Goal: Task Accomplishment & Management: Complete application form

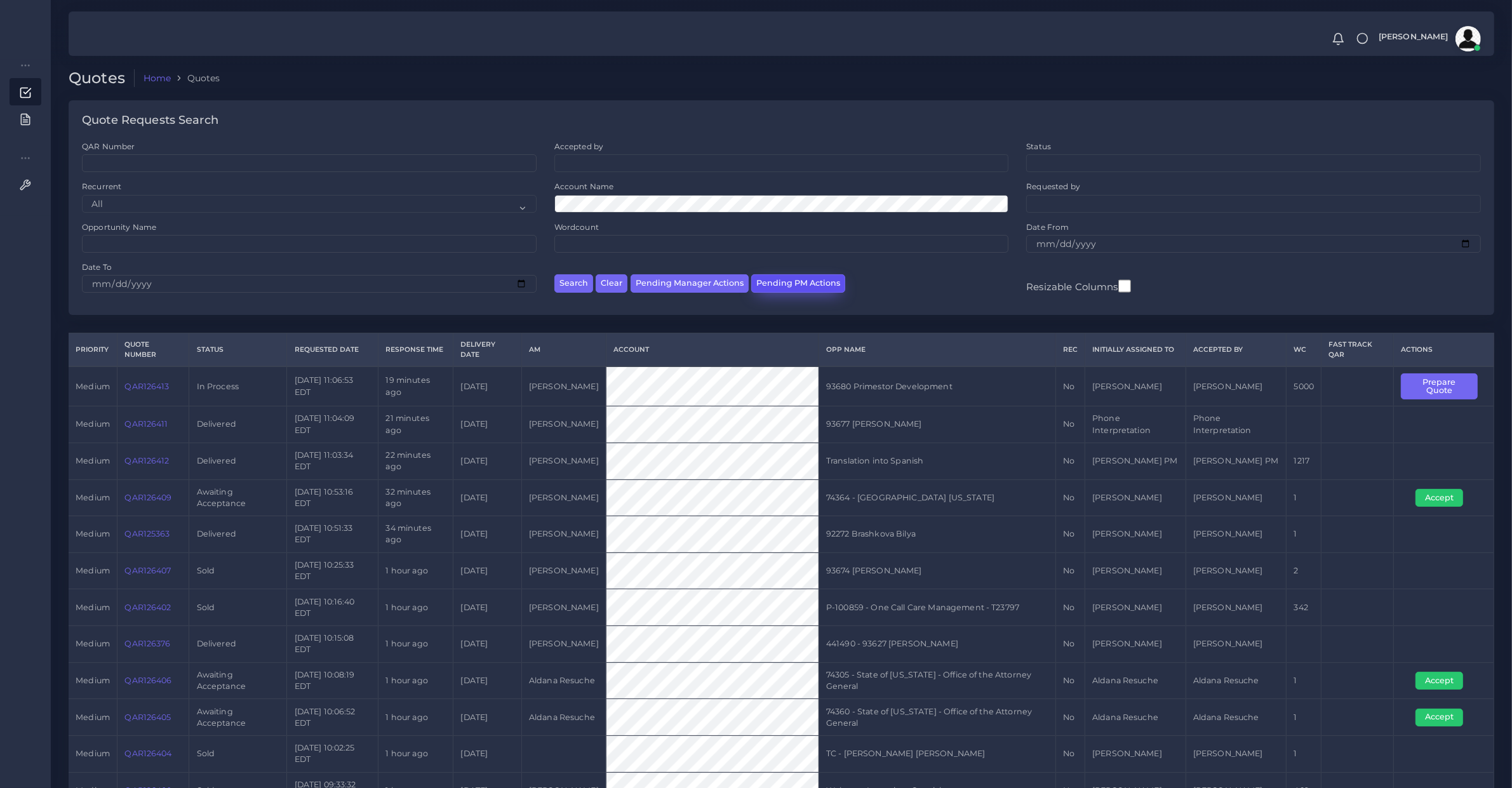
click at [814, 281] on button "Pending PM Actions" at bounding box center [798, 283] width 94 height 19
select select "awaiting_acceptance"
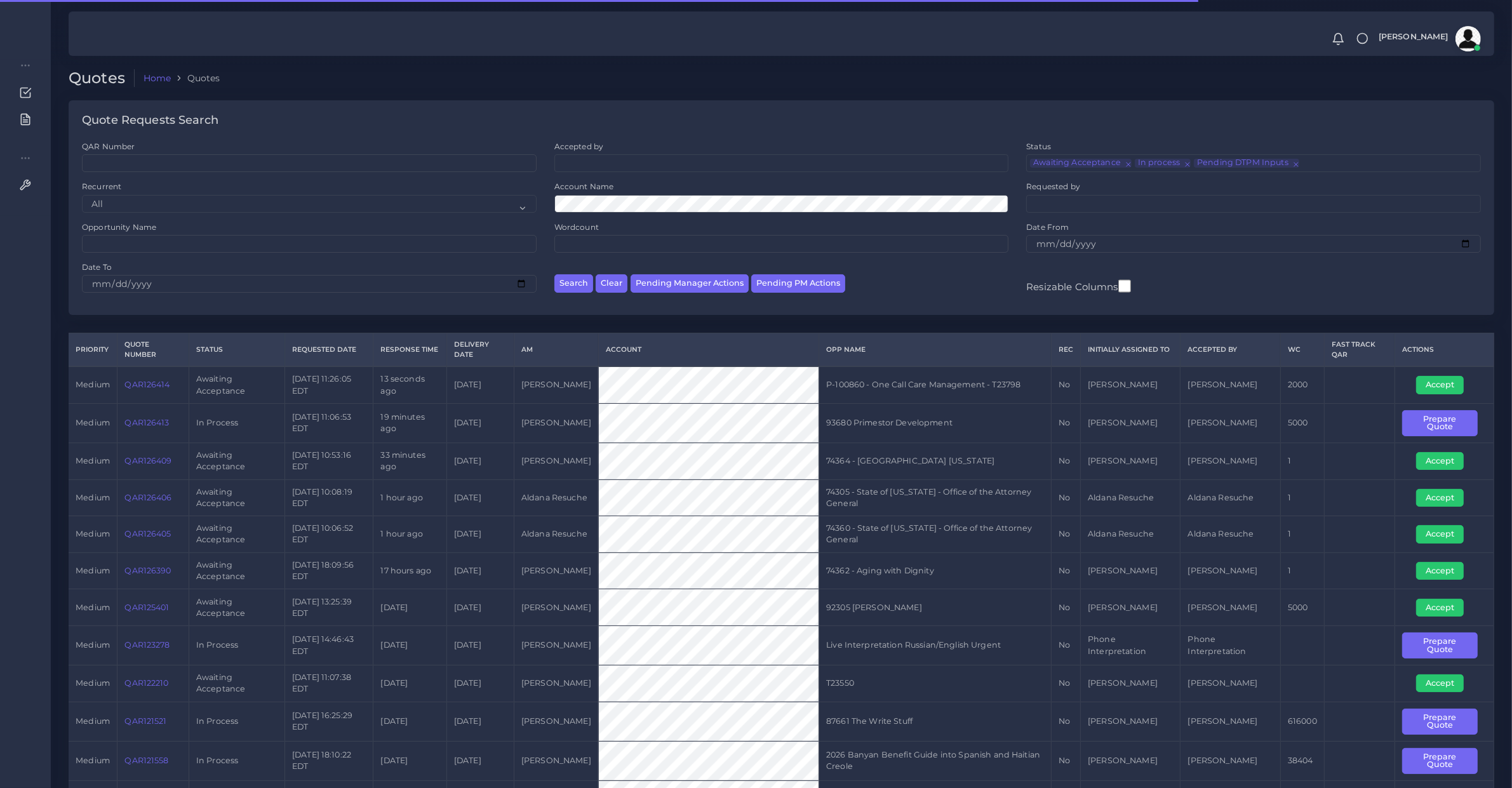
click at [156, 398] on td "QAR126414" at bounding box center [153, 385] width 71 height 37
copy link "QAR126414"
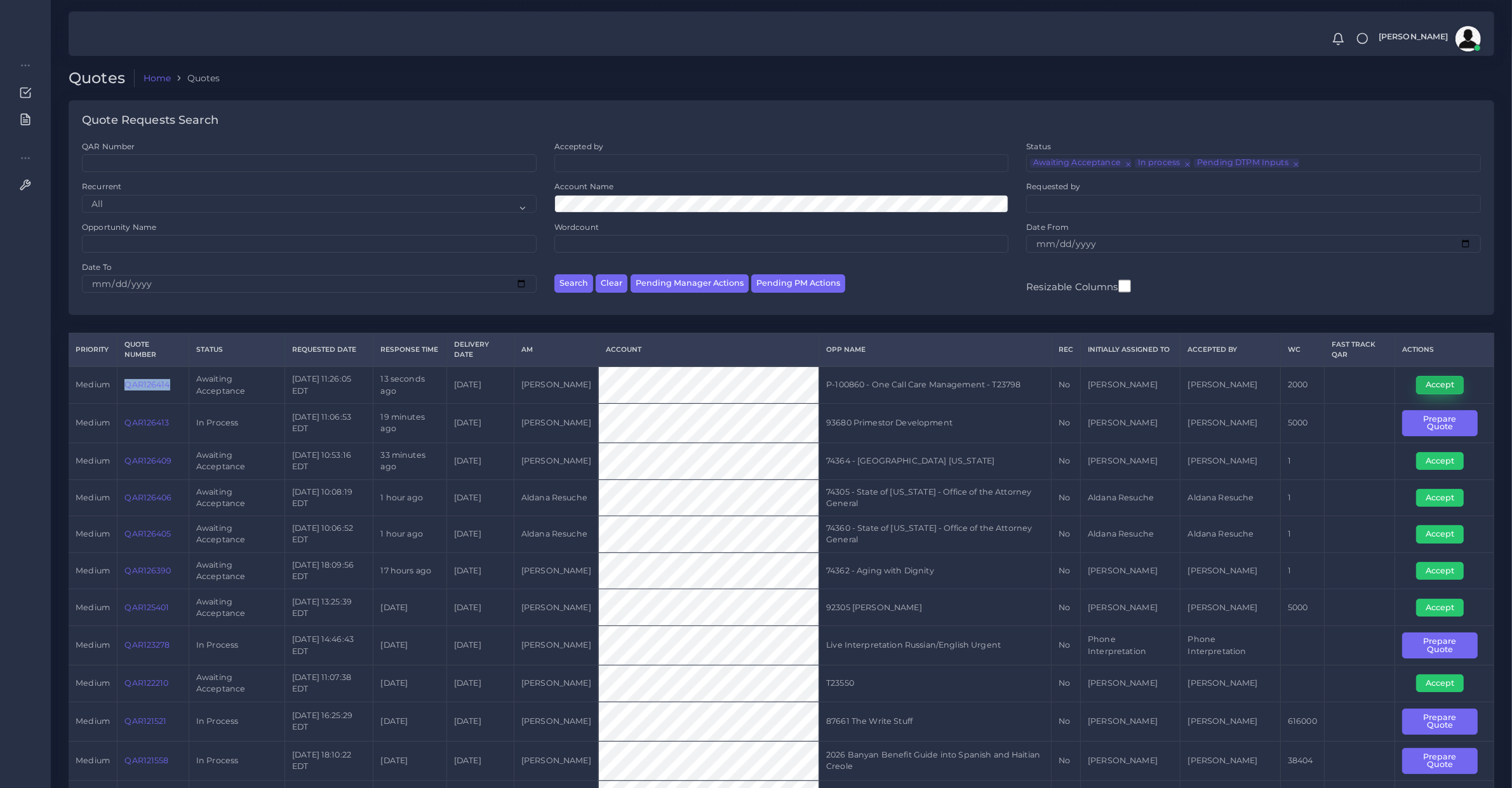
click at [1420, 381] on button "Accept" at bounding box center [1440, 385] width 48 height 18
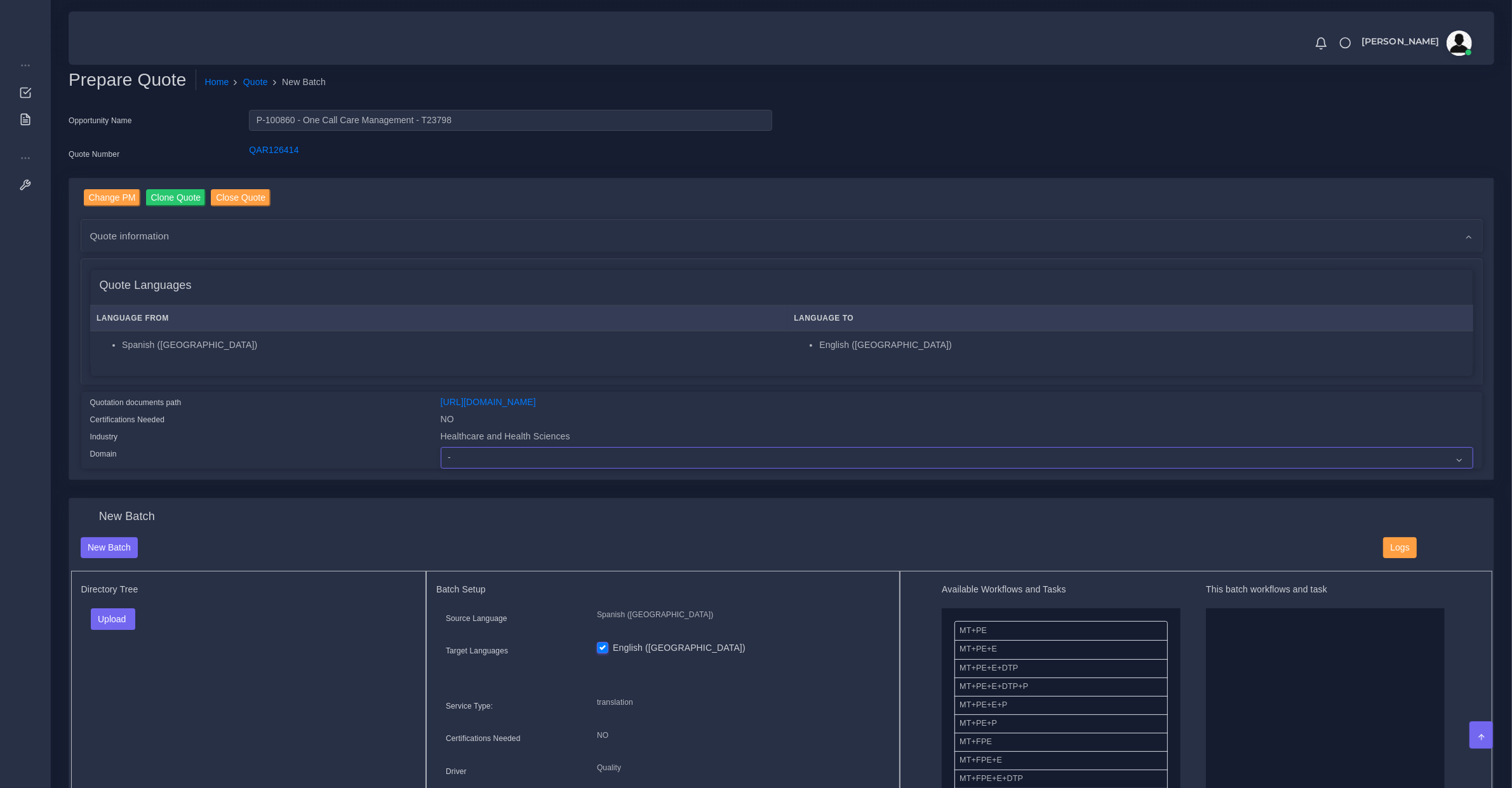
click at [496, 461] on select "- Advertising and Media Agriculture, Forestry and Fishing Architecture, Buildin…" at bounding box center [956, 458] width 1032 height 22
select select "Healthcare and Health Sciences"
click at [440, 447] on select "- Advertising and Media Agriculture, Forestry and Fishing Architecture, Buildin…" at bounding box center [956, 458] width 1032 height 22
drag, startPoint x: 101, startPoint y: 608, endPoint x: 106, endPoint y: 613, distance: 7.1
click at [103, 608] on button "Upload" at bounding box center [113, 619] width 45 height 22
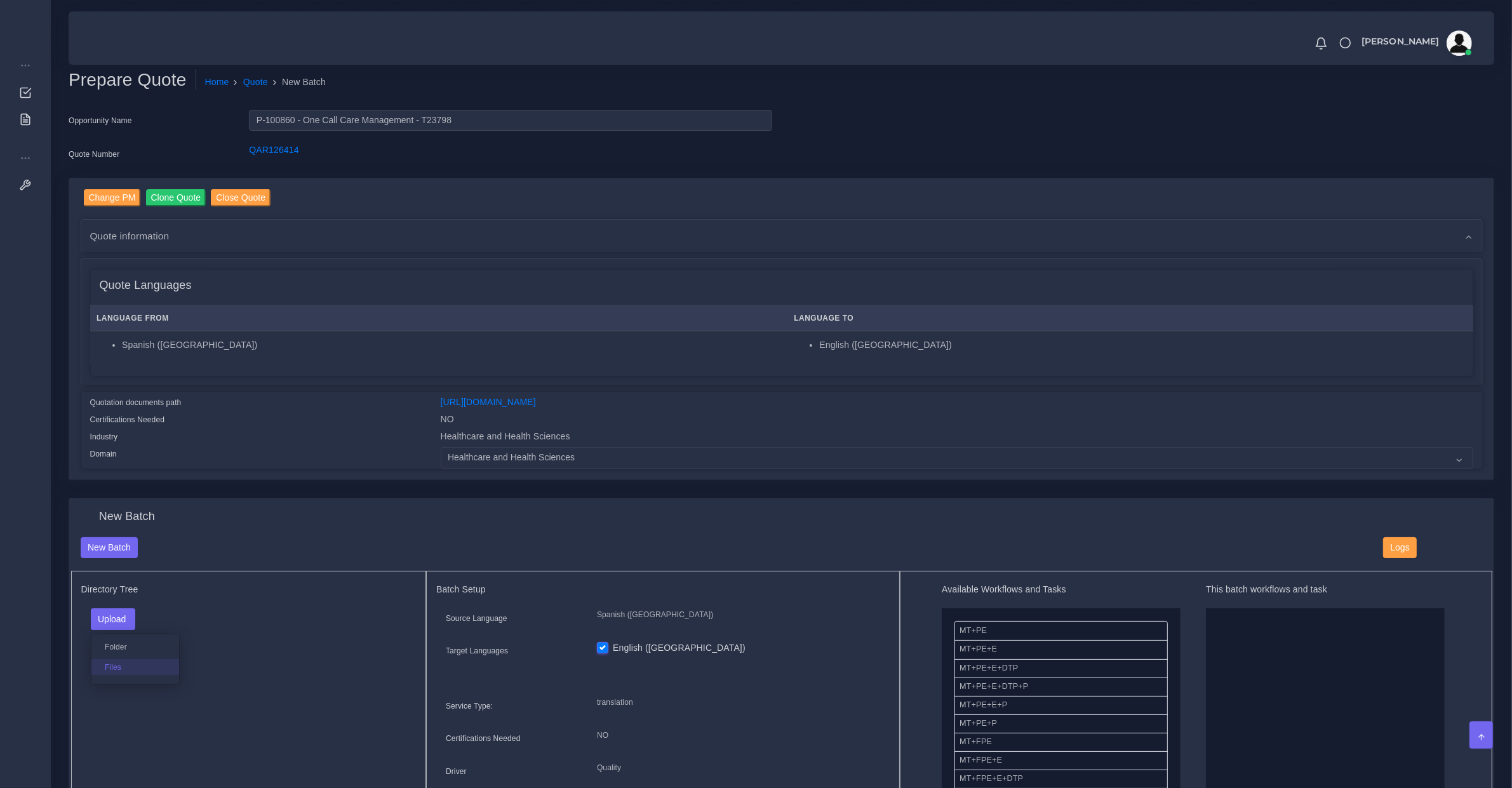
click at [116, 662] on label "Files" at bounding box center [136, 666] width 88 height 16
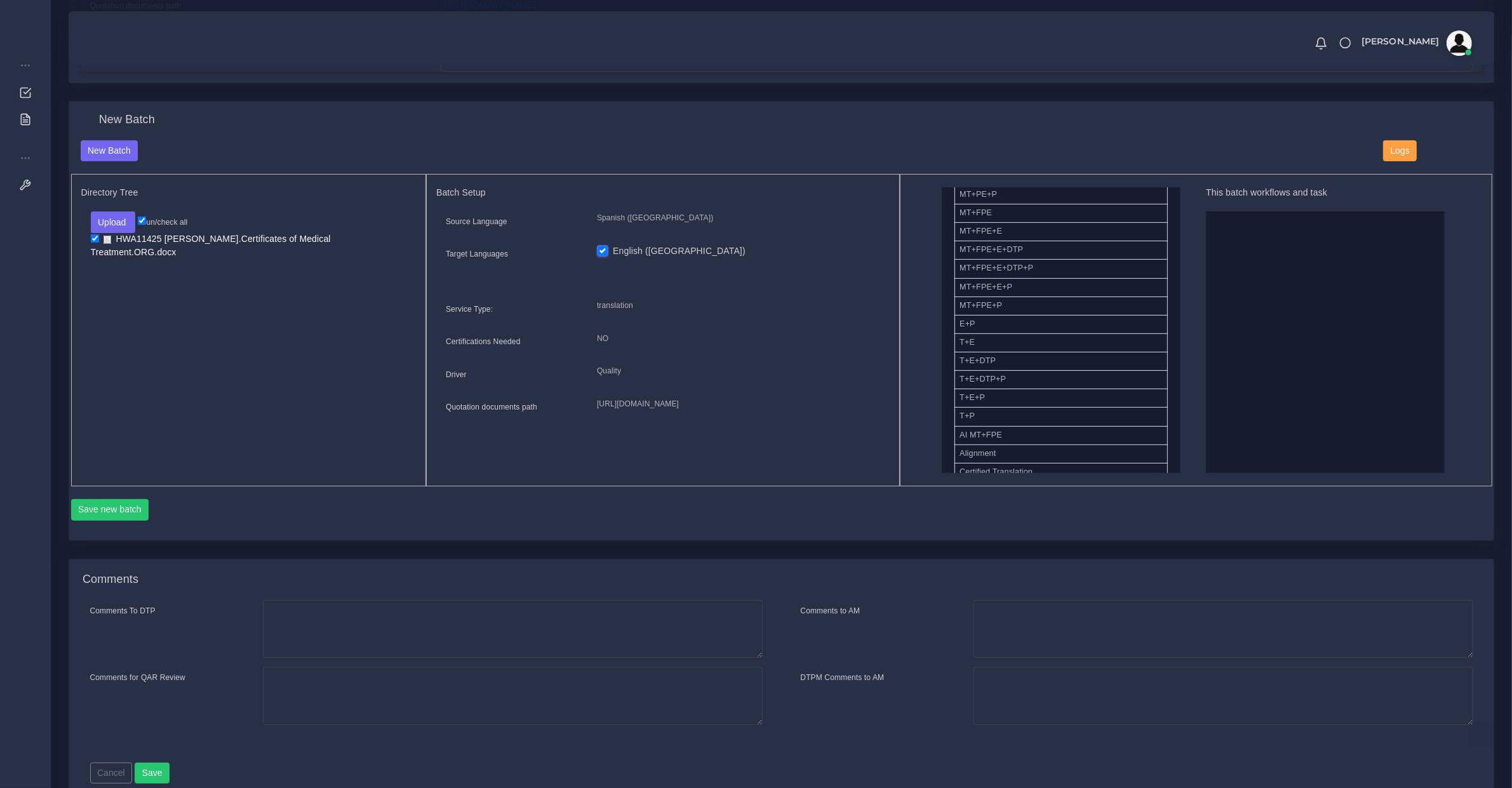
scroll to position [397, 0]
drag, startPoint x: 1341, startPoint y: 335, endPoint x: 1388, endPoint y: 309, distance: 53.7
drag, startPoint x: 1010, startPoint y: 382, endPoint x: 1268, endPoint y: 363, distance: 258.7
click at [135, 515] on button "Save new batch" at bounding box center [110, 510] width 78 height 22
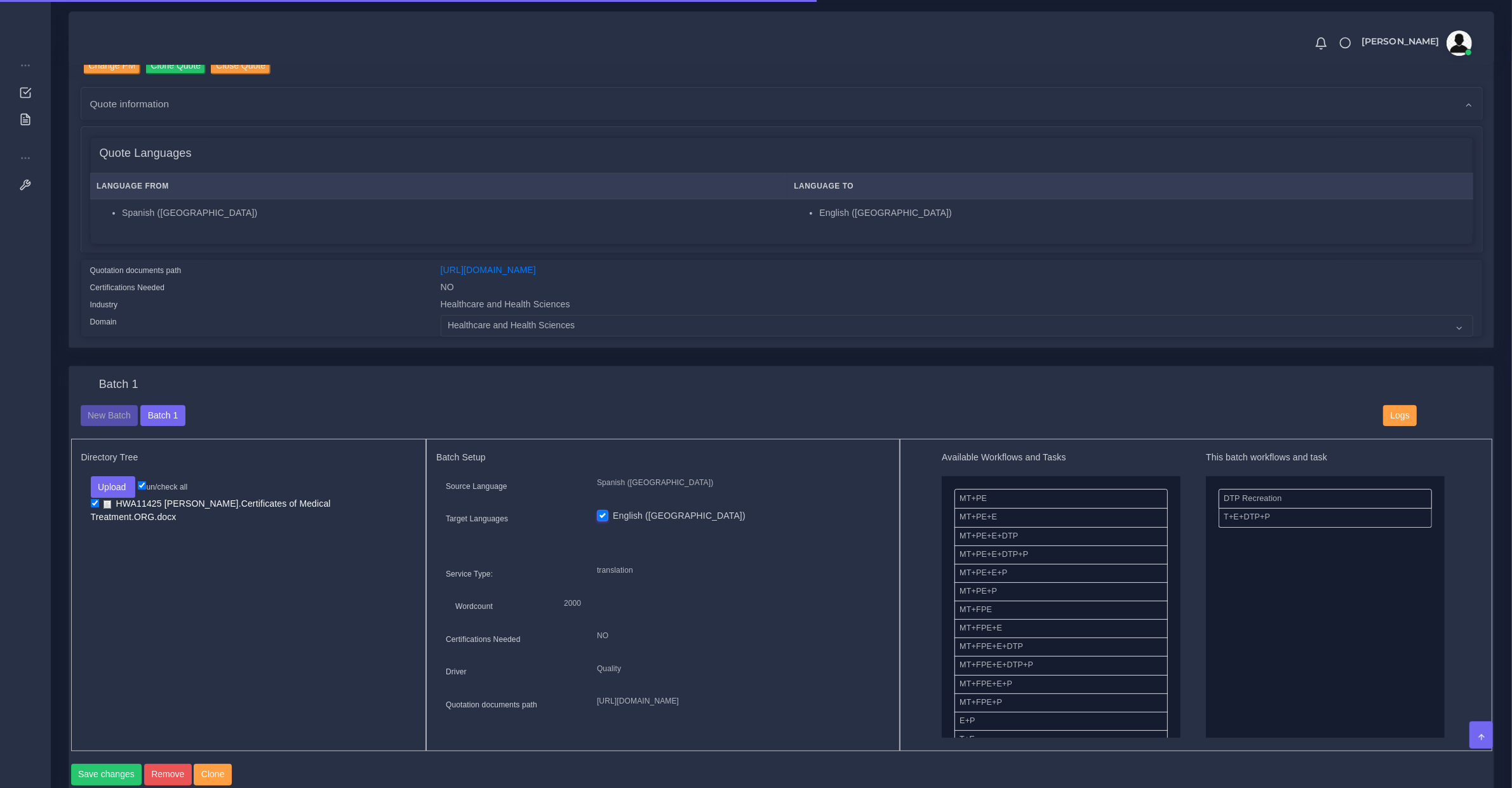
scroll to position [529, 0]
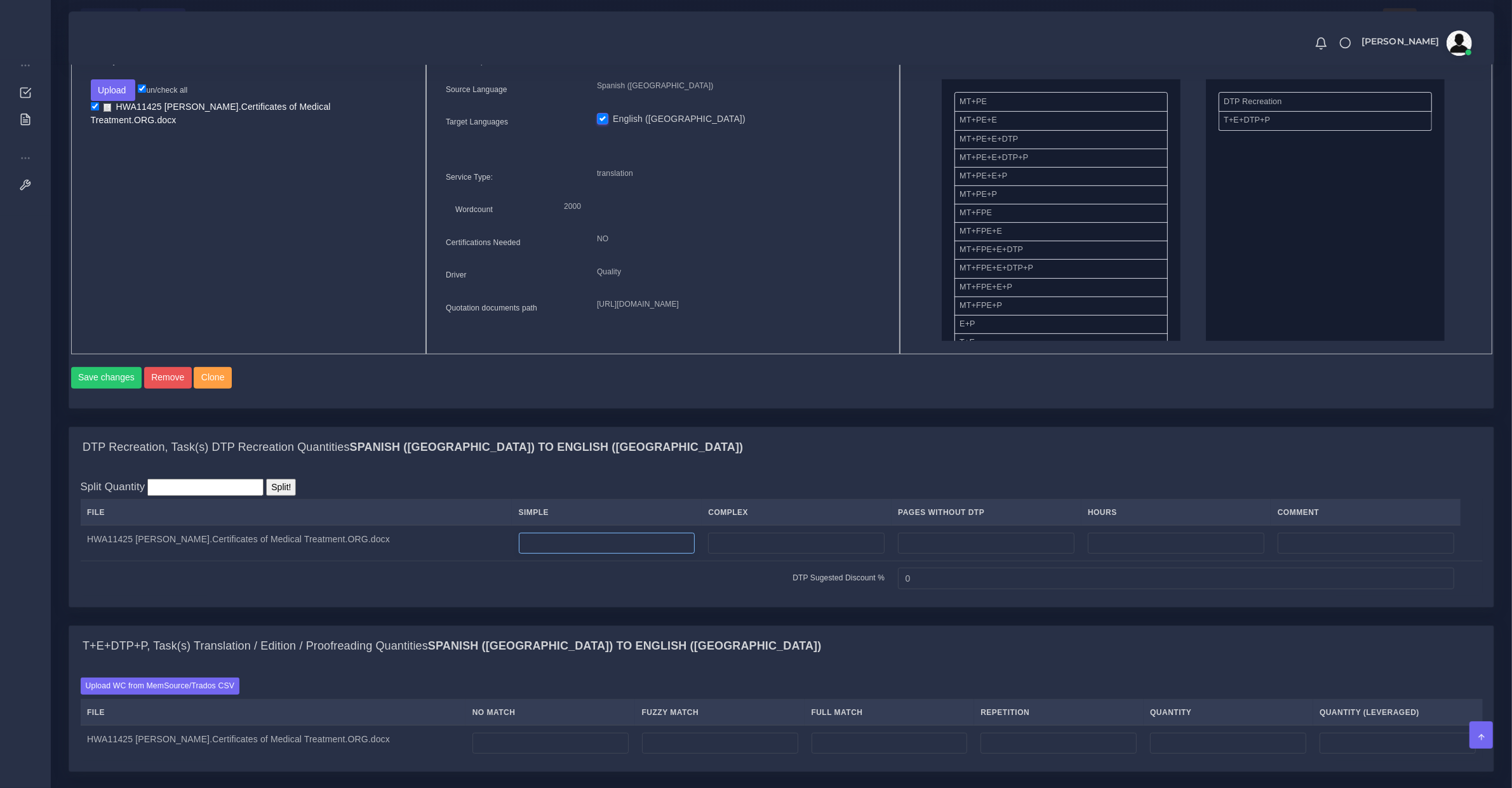
click at [560, 555] on input "number" at bounding box center [607, 543] width 177 height 22
type input "8"
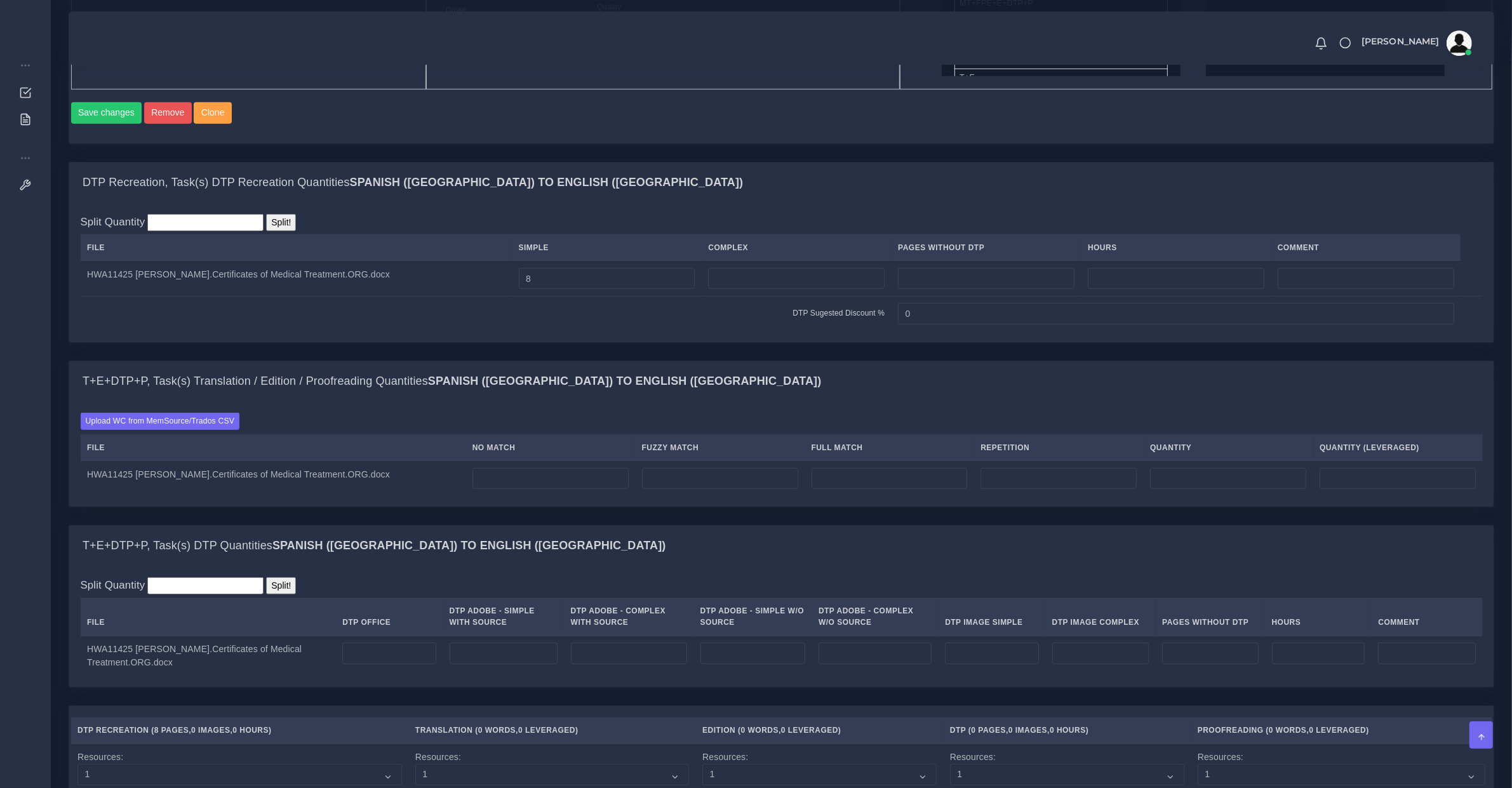
click at [538, 461] on th "No Match" at bounding box center [551, 448] width 170 height 26
click at [549, 479] on td at bounding box center [551, 479] width 170 height 36
click at [544, 485] on input "number" at bounding box center [551, 479] width 156 height 22
type input "2011"
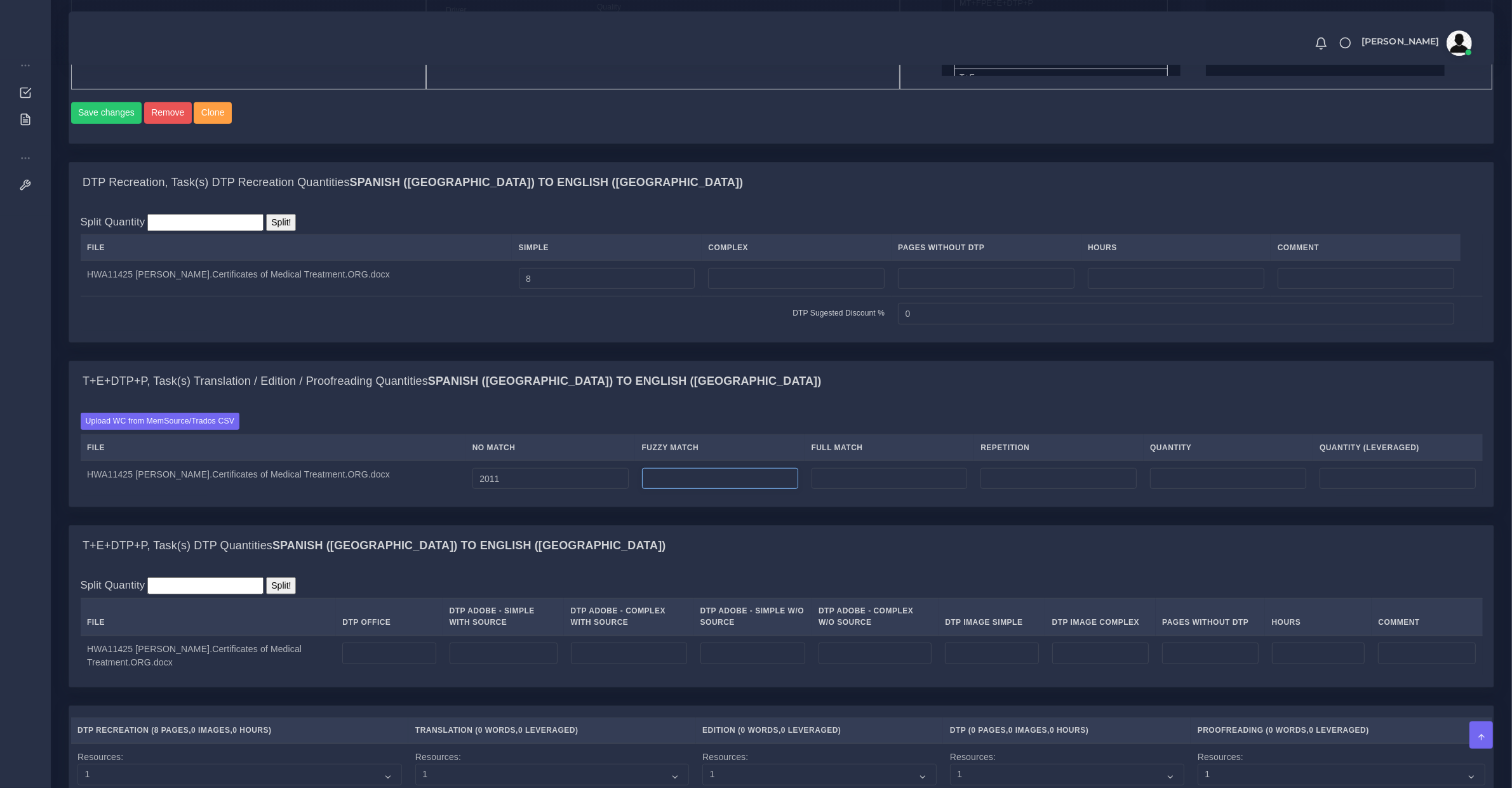
type input "2011"
type input "16"
type input "2027"
type input "2019"
type input "11"
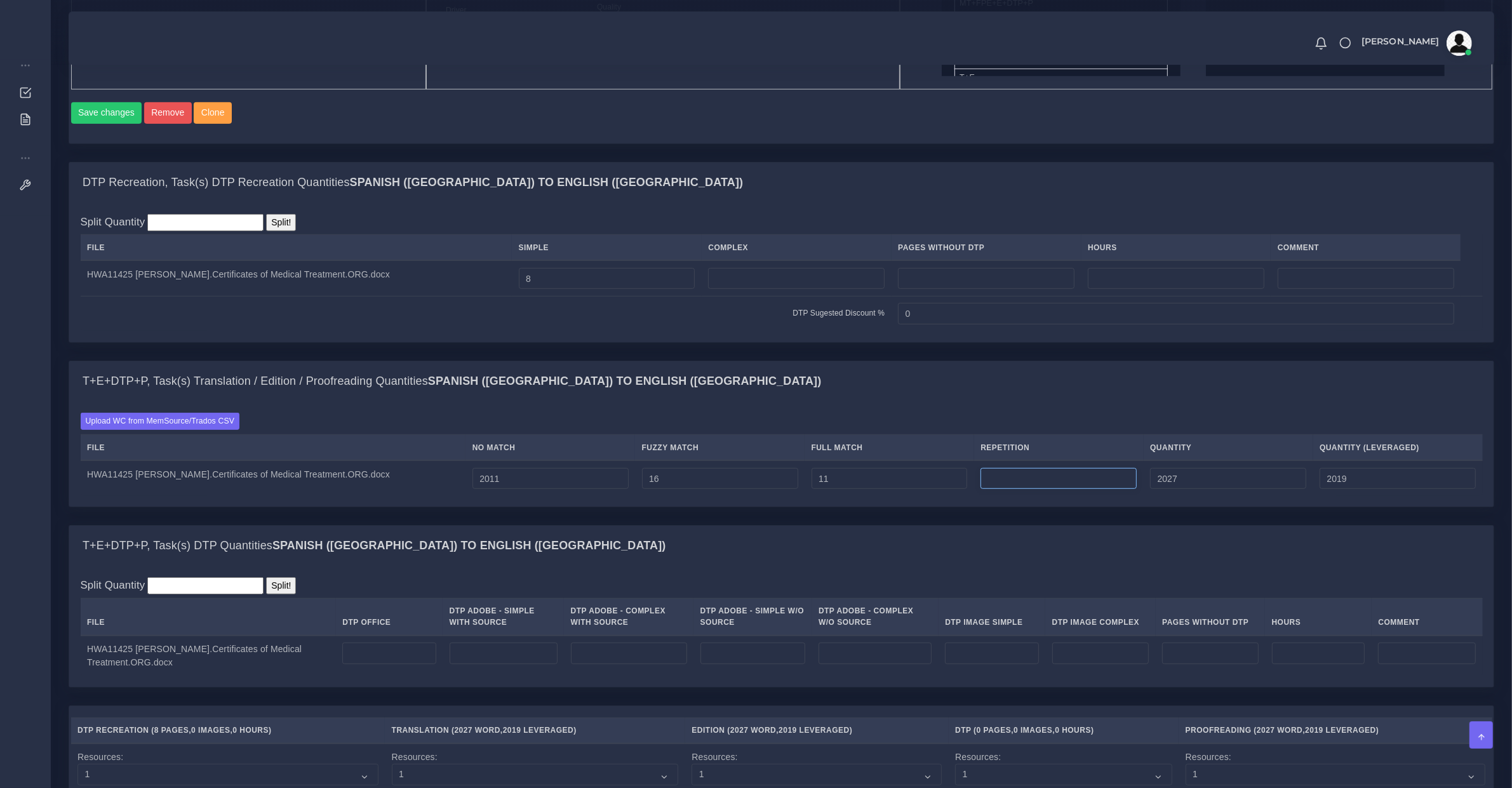
type input "2038"
type input "2021"
type input "9"
type input "2047"
type input "2024"
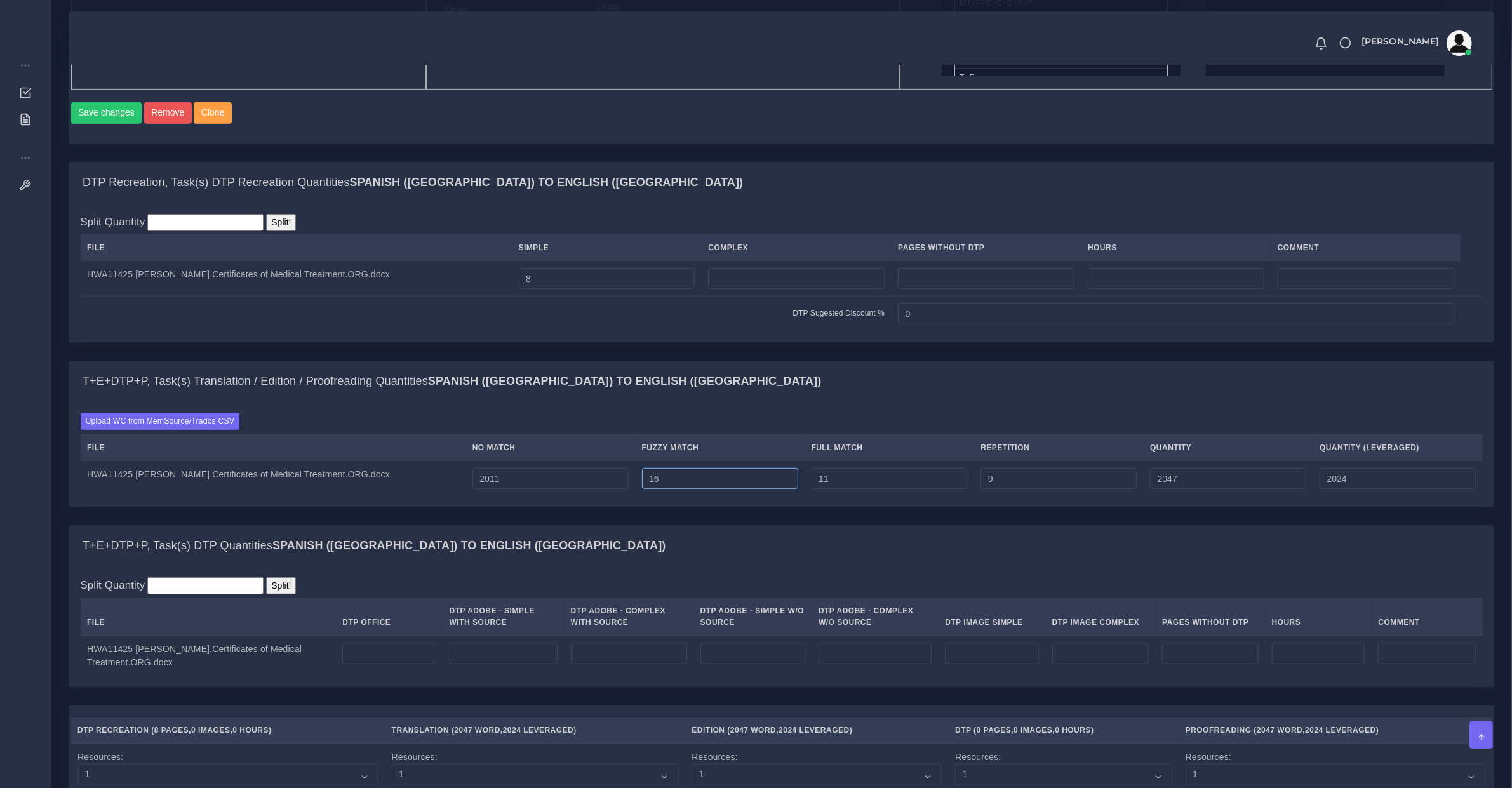
click at [697, 490] on input "16" at bounding box center [720, 479] width 156 height 22
type input "17"
type input "2048"
type input "18"
type input "2049"
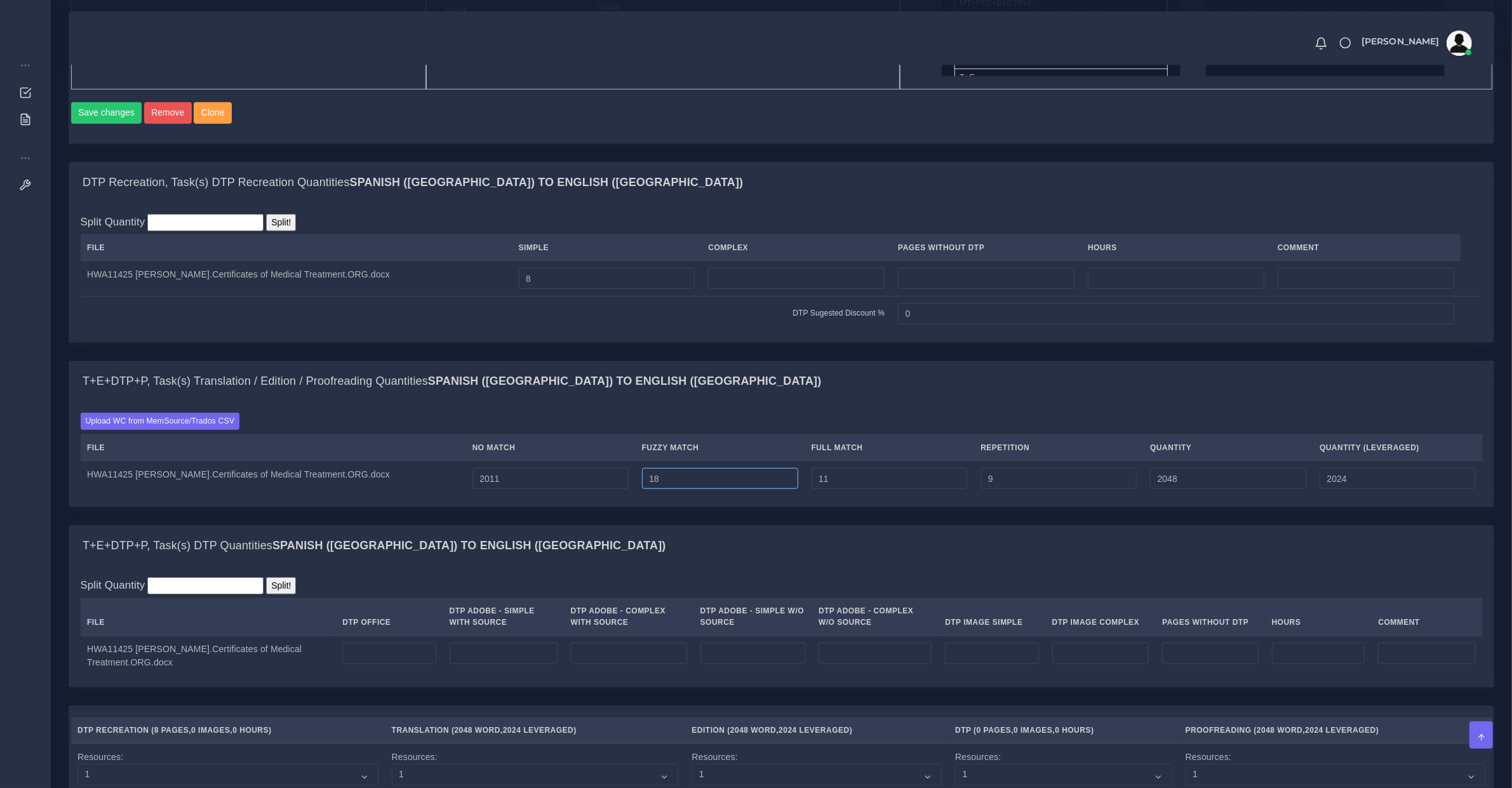
type input "2025"
type input "19"
type input "2050"
type input "20"
type input "2051"
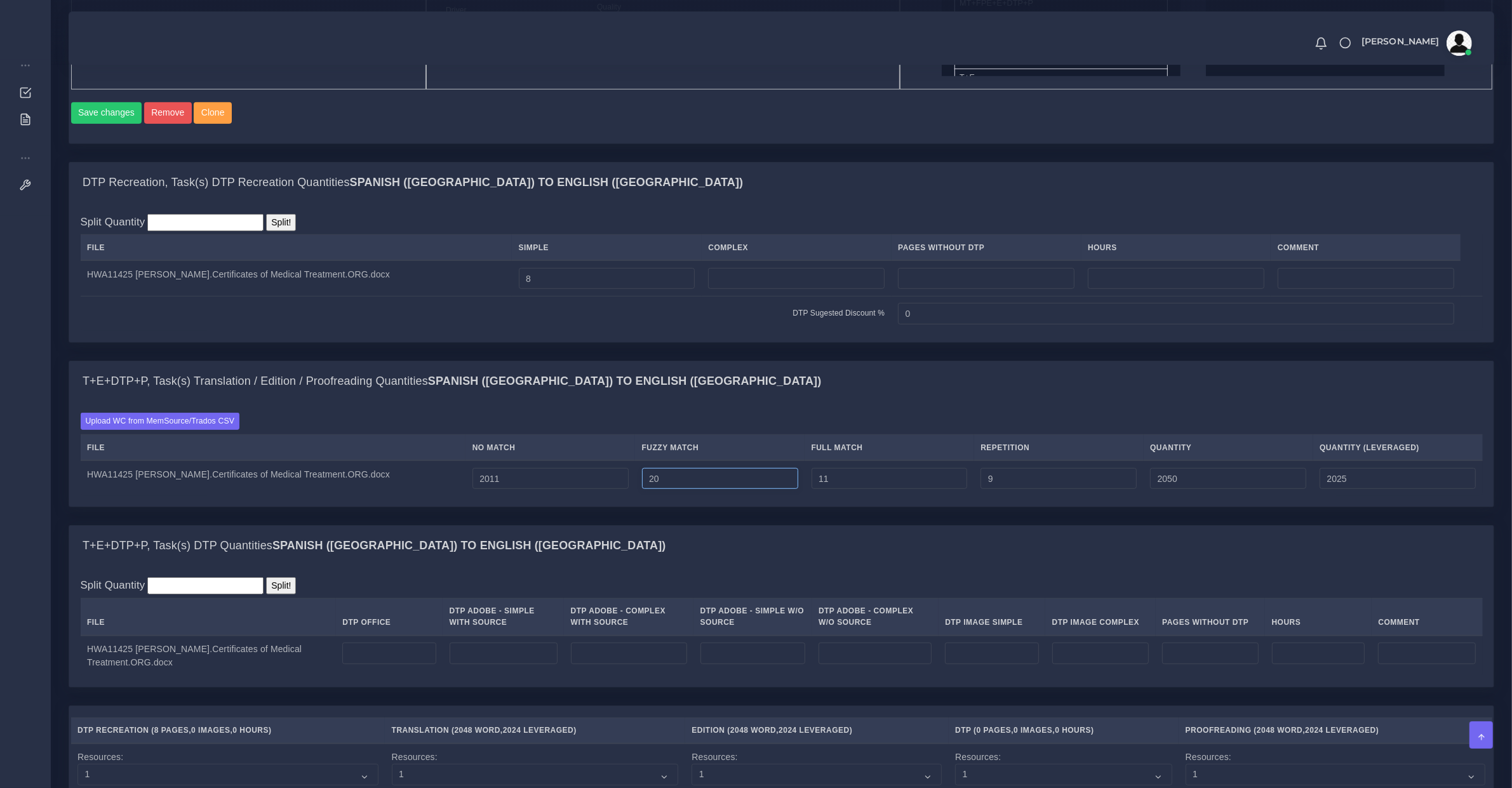
type input "2026"
type input "21"
type input "2052"
type input "22"
type input "2053"
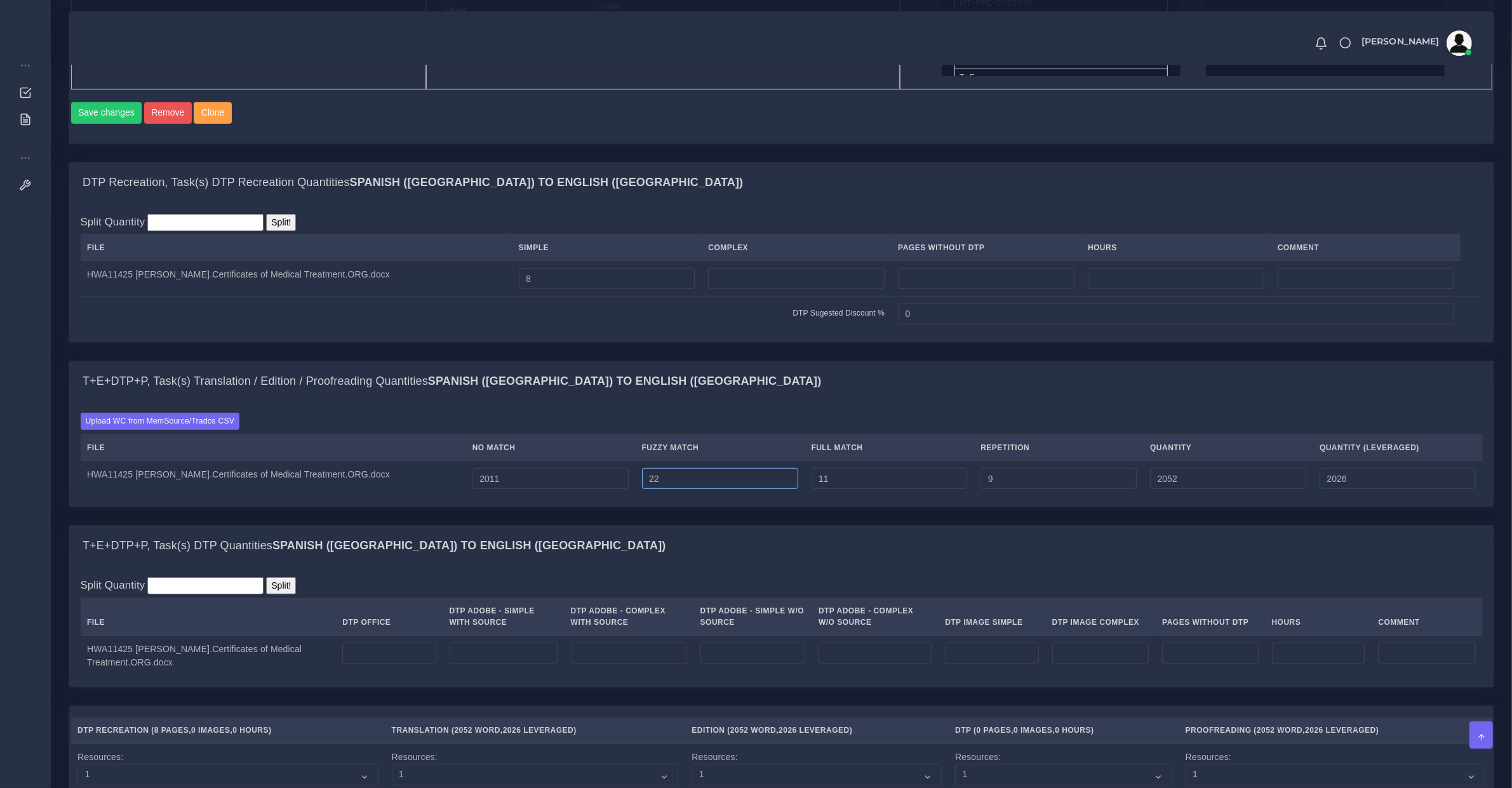
type input "2027"
type input "12"
type input "2054"
type input "13"
type input "2055"
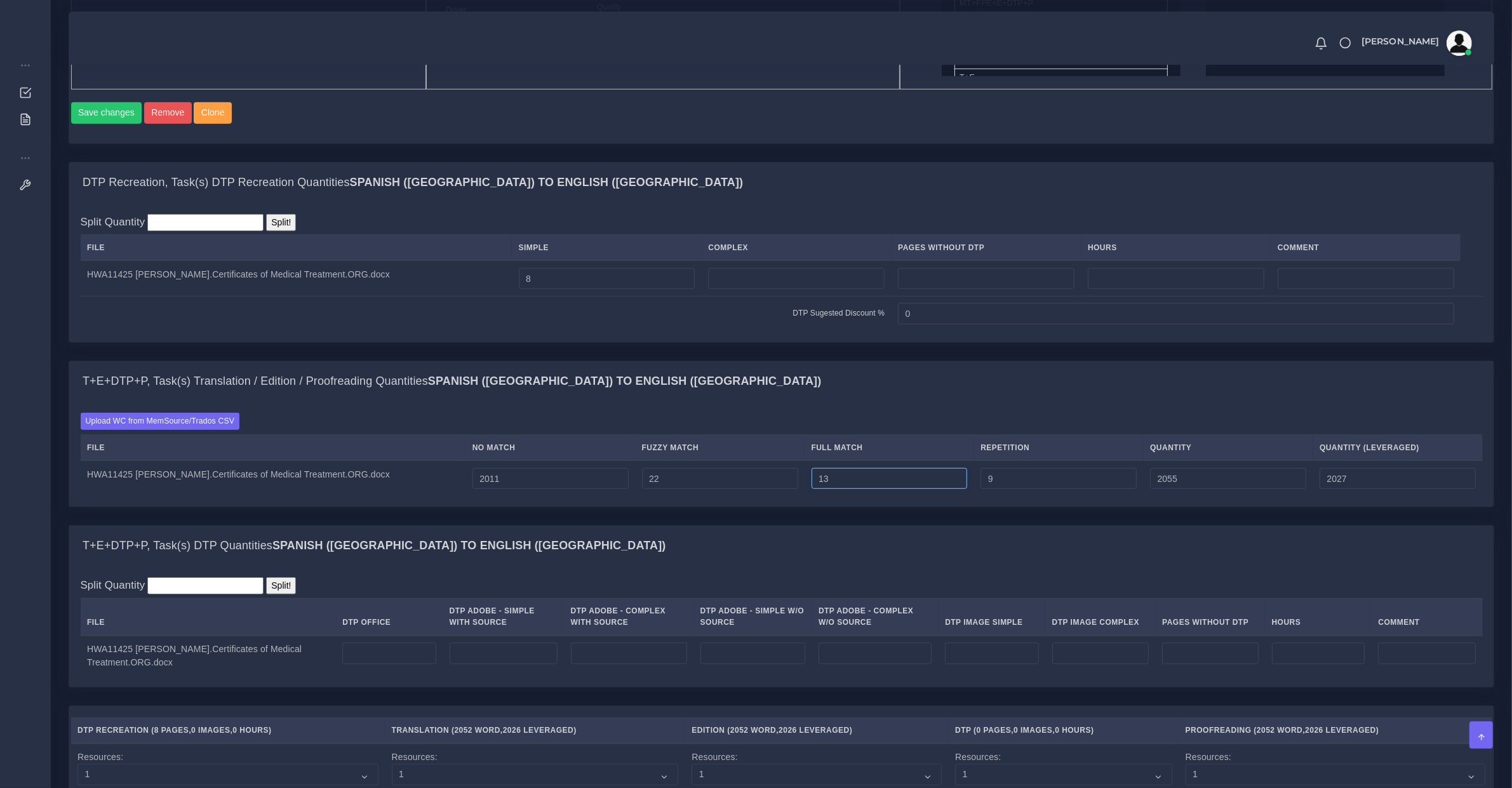
type input "14"
click at [896, 490] on input "14" at bounding box center [890, 479] width 156 height 22
type input "2056"
type input "15"
type input "2057"
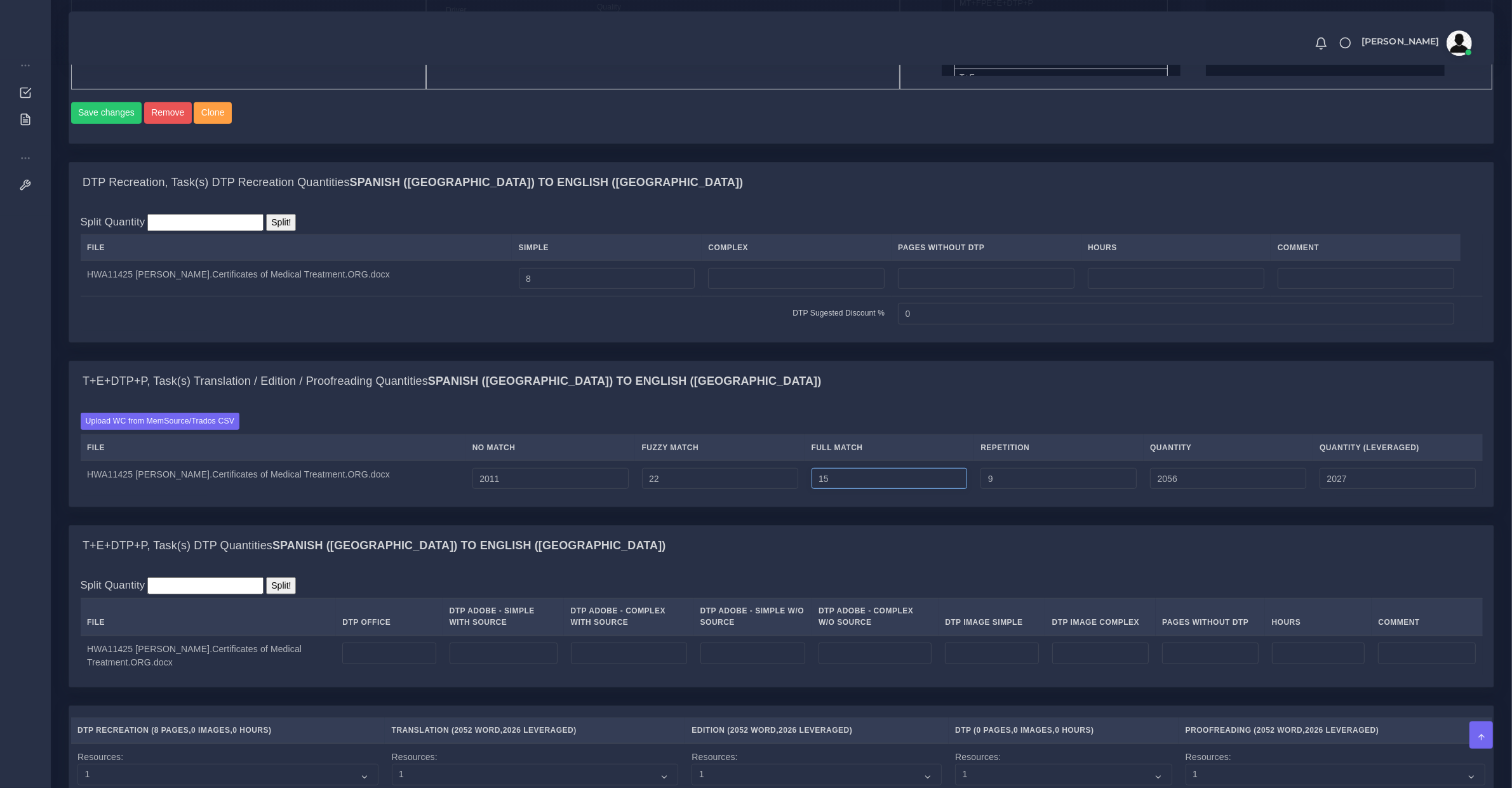
type input "2028"
type input "16"
type input "2058"
type input "17"
type input "2059"
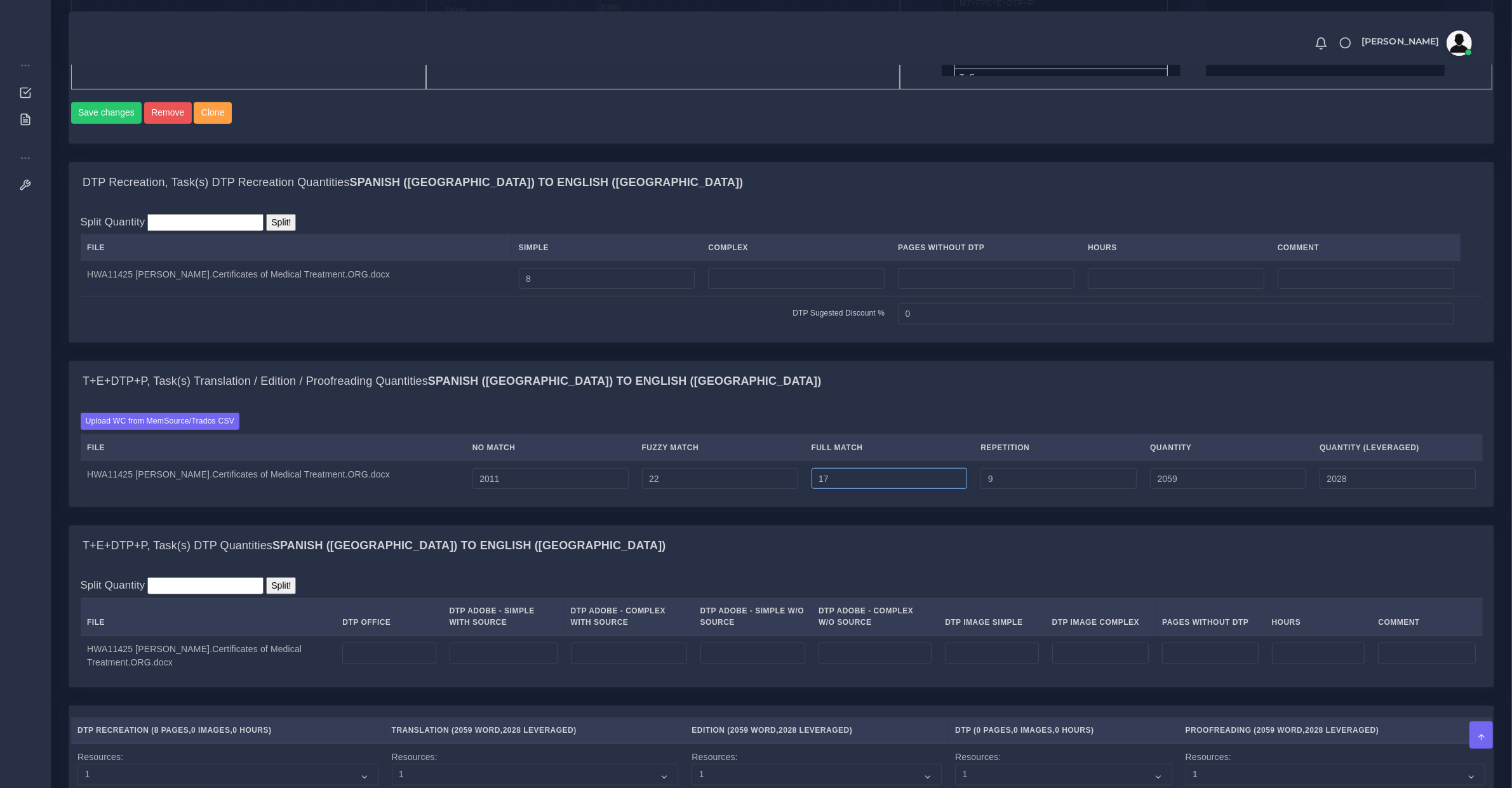
type input "18"
type input "2060"
type input "19"
type input "2061"
type input "2029"
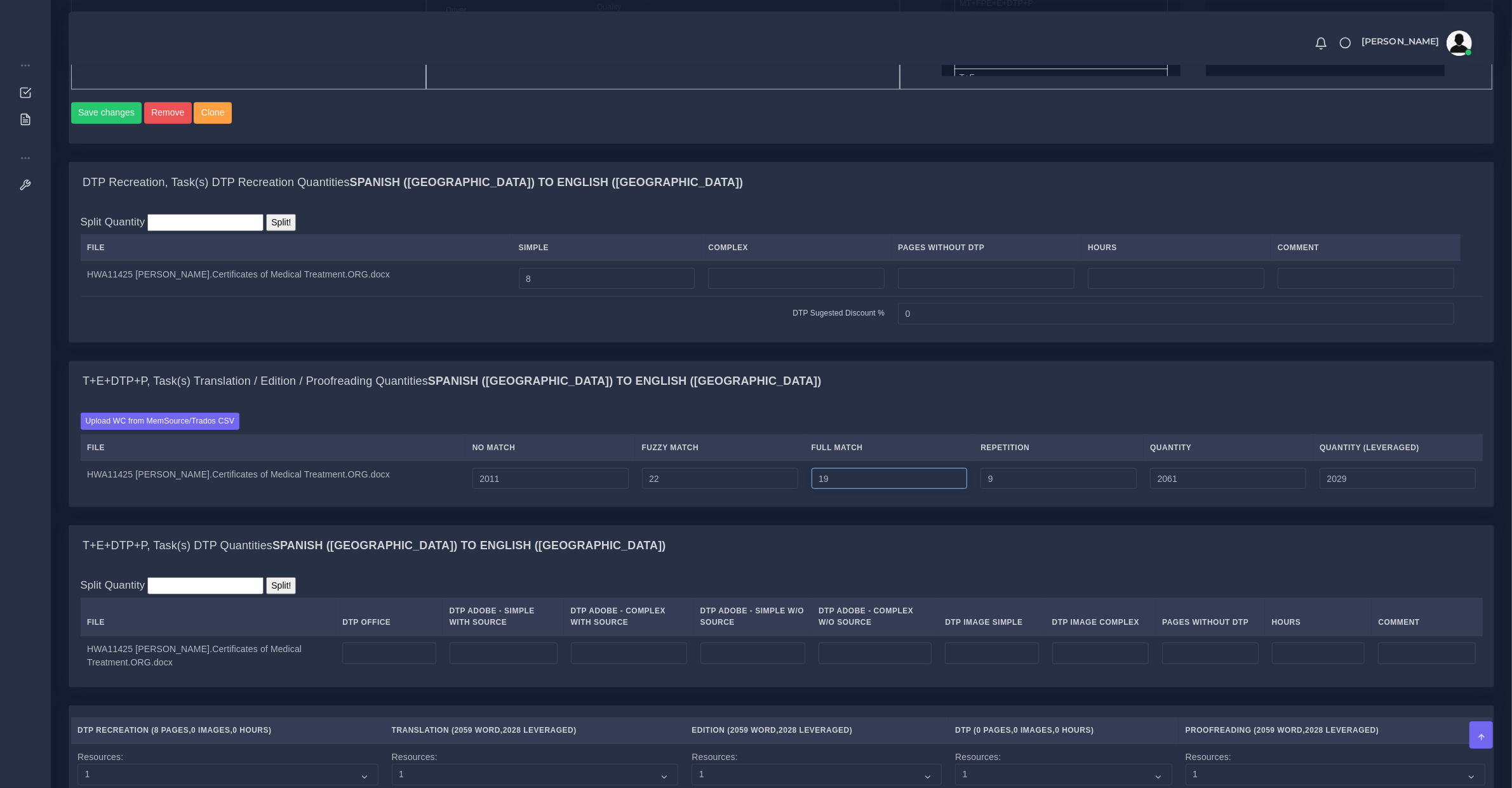
type input "20"
type input "2062"
type input "21"
type input "2063"
type input "22"
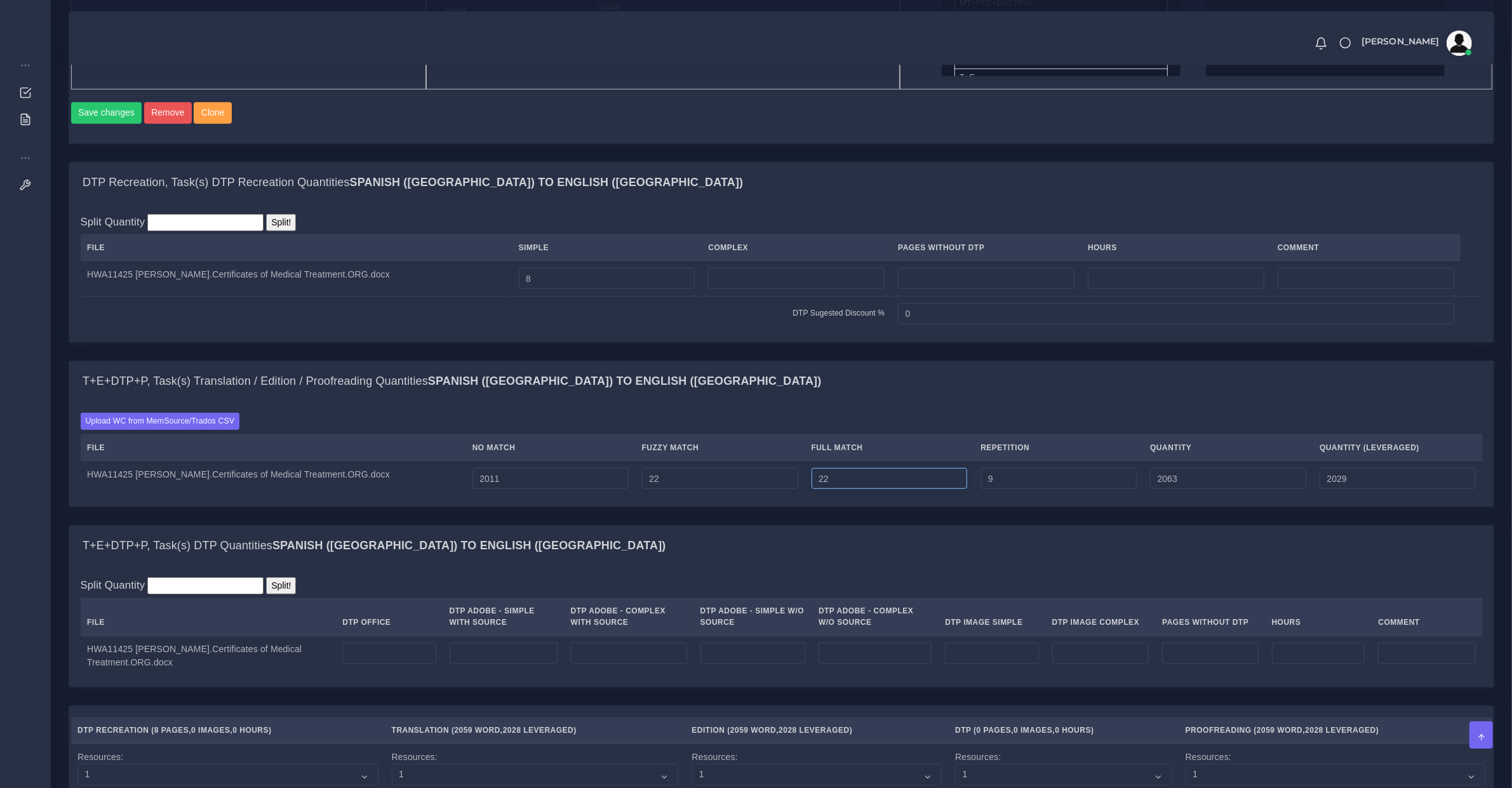
type input "2064"
type input "23"
type input "2065"
type input "2030"
type input "24"
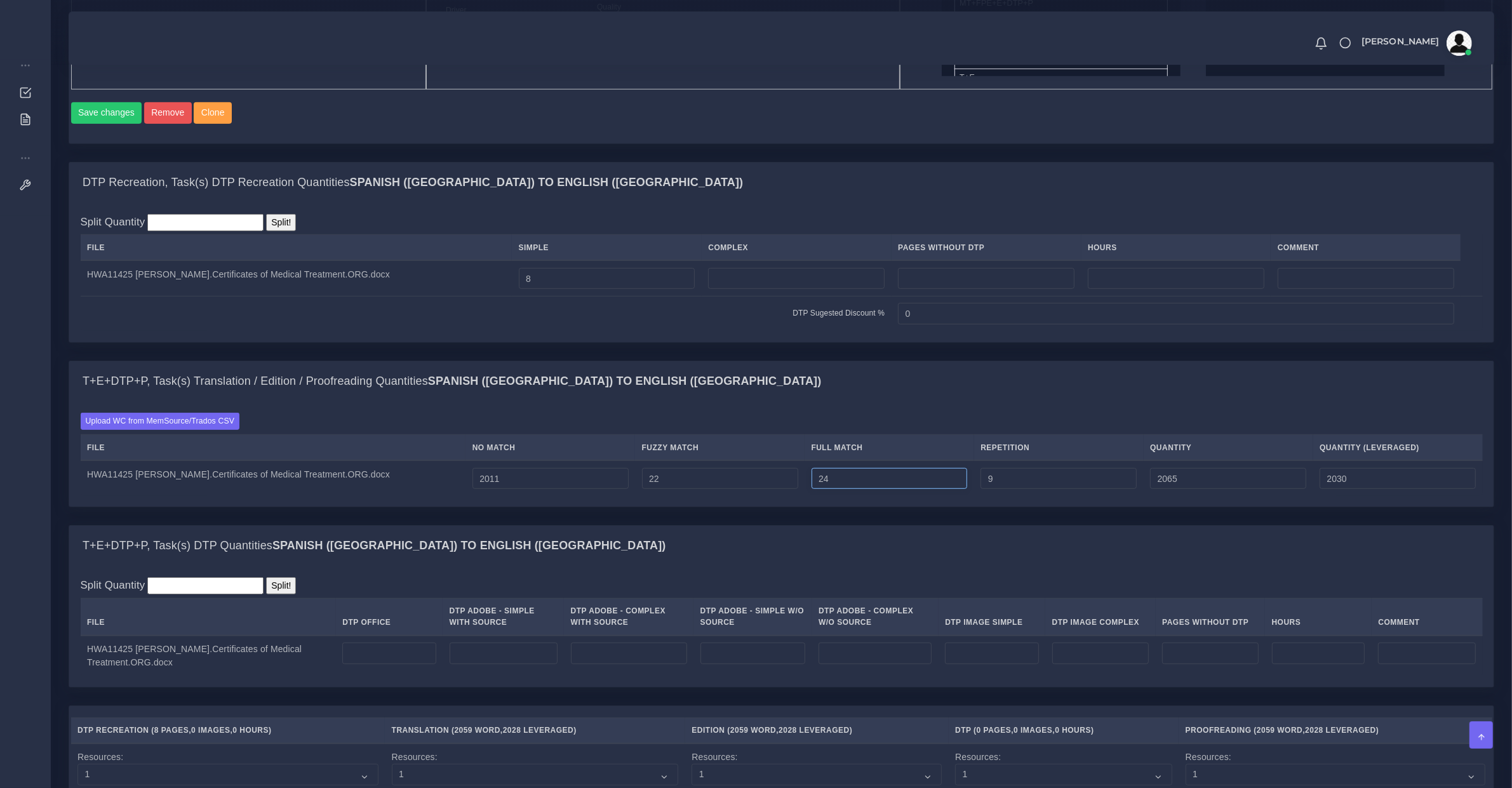
type input "2066"
type input "25"
type input "2067"
type input "26"
type input "2068"
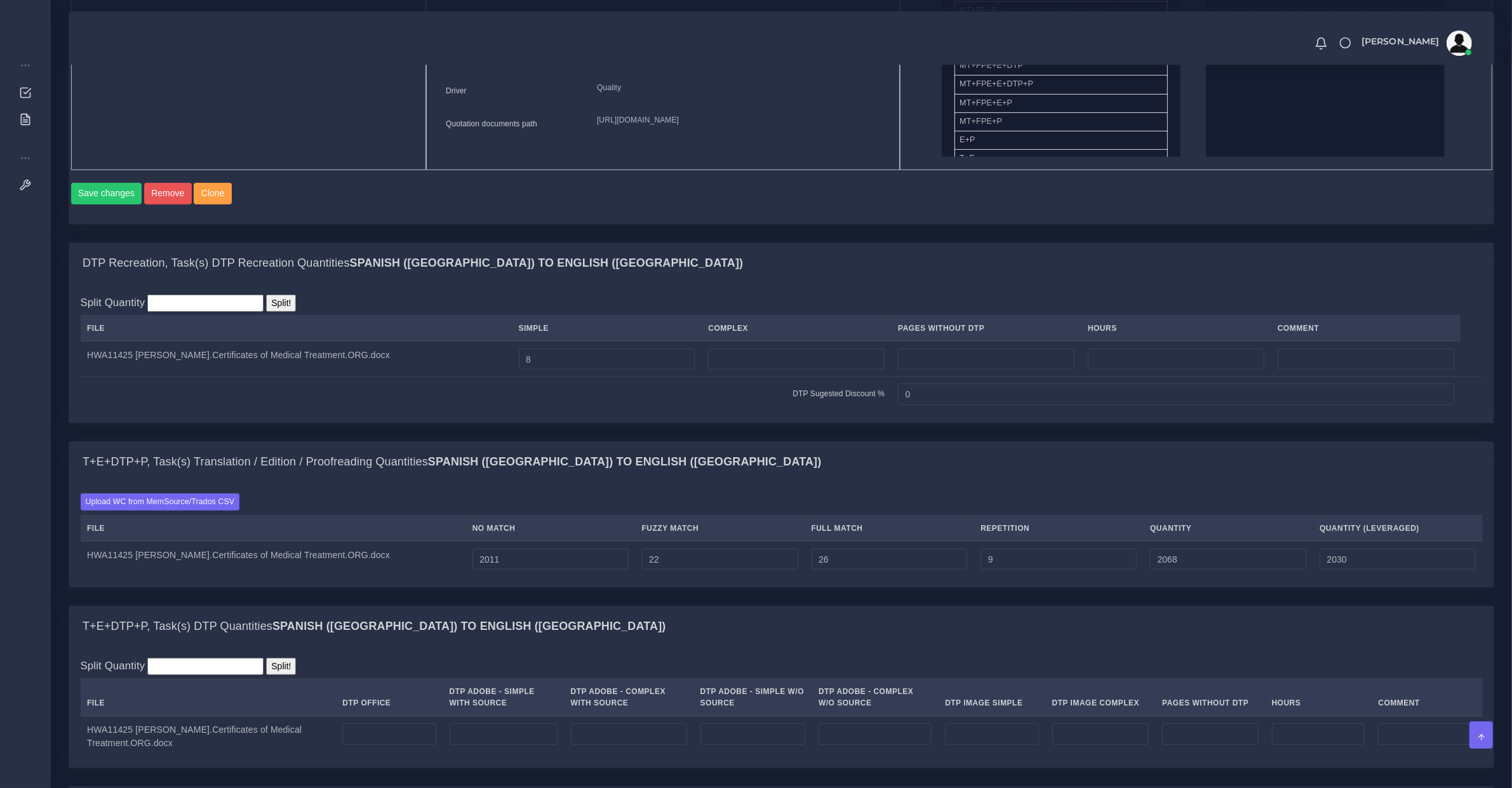
click at [1027, 506] on div "T+E+DTP+P, Task(s) Translation / Edition / Proofreading Quantities Spanish (US)…" at bounding box center [781, 514] width 1426 height 147
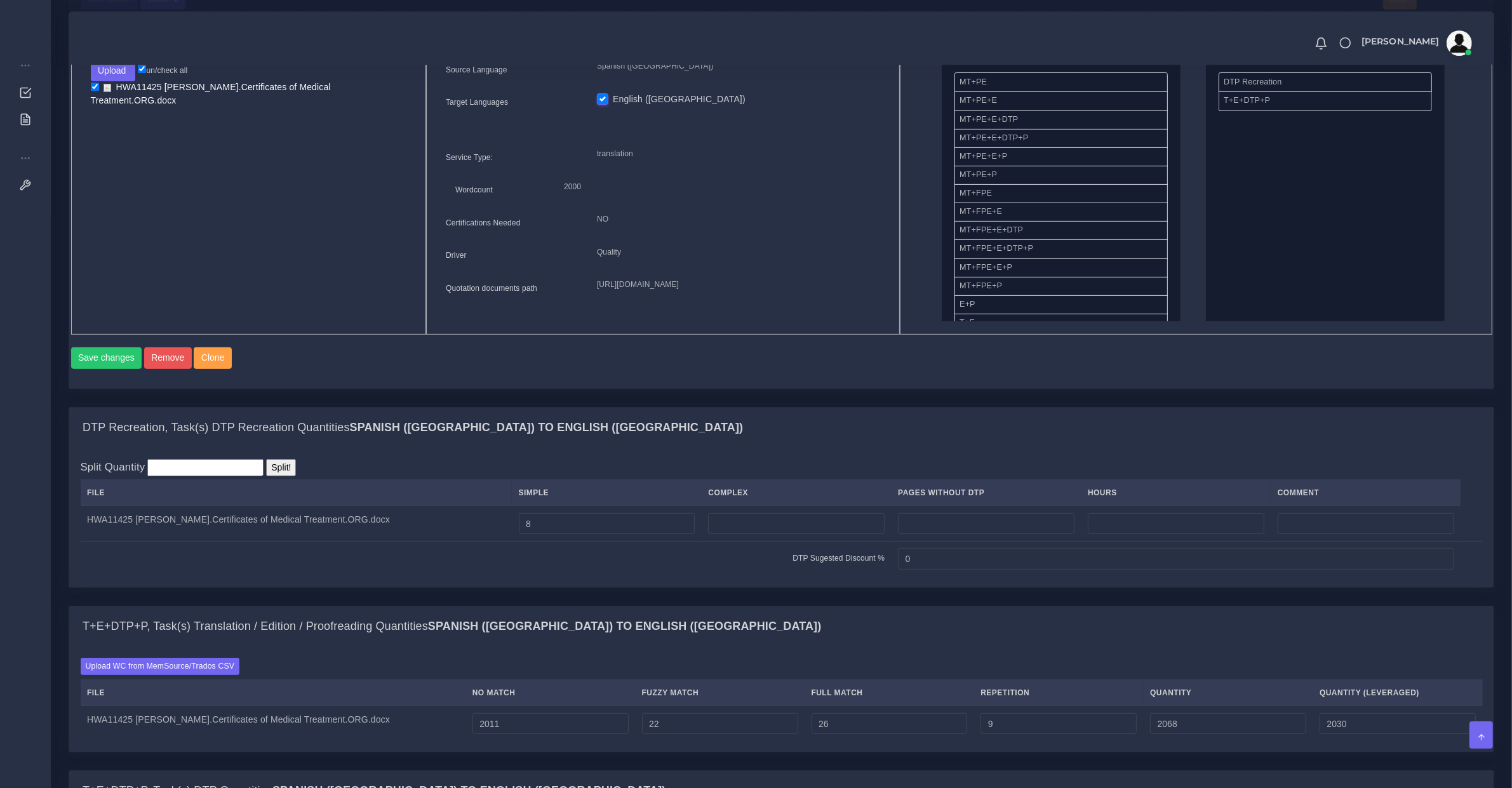
click at [1028, 500] on div "Split Quantity Split! File Simple Complex Pages Without DTP Hours Comment 8 0" at bounding box center [781, 517] width 1402 height 117
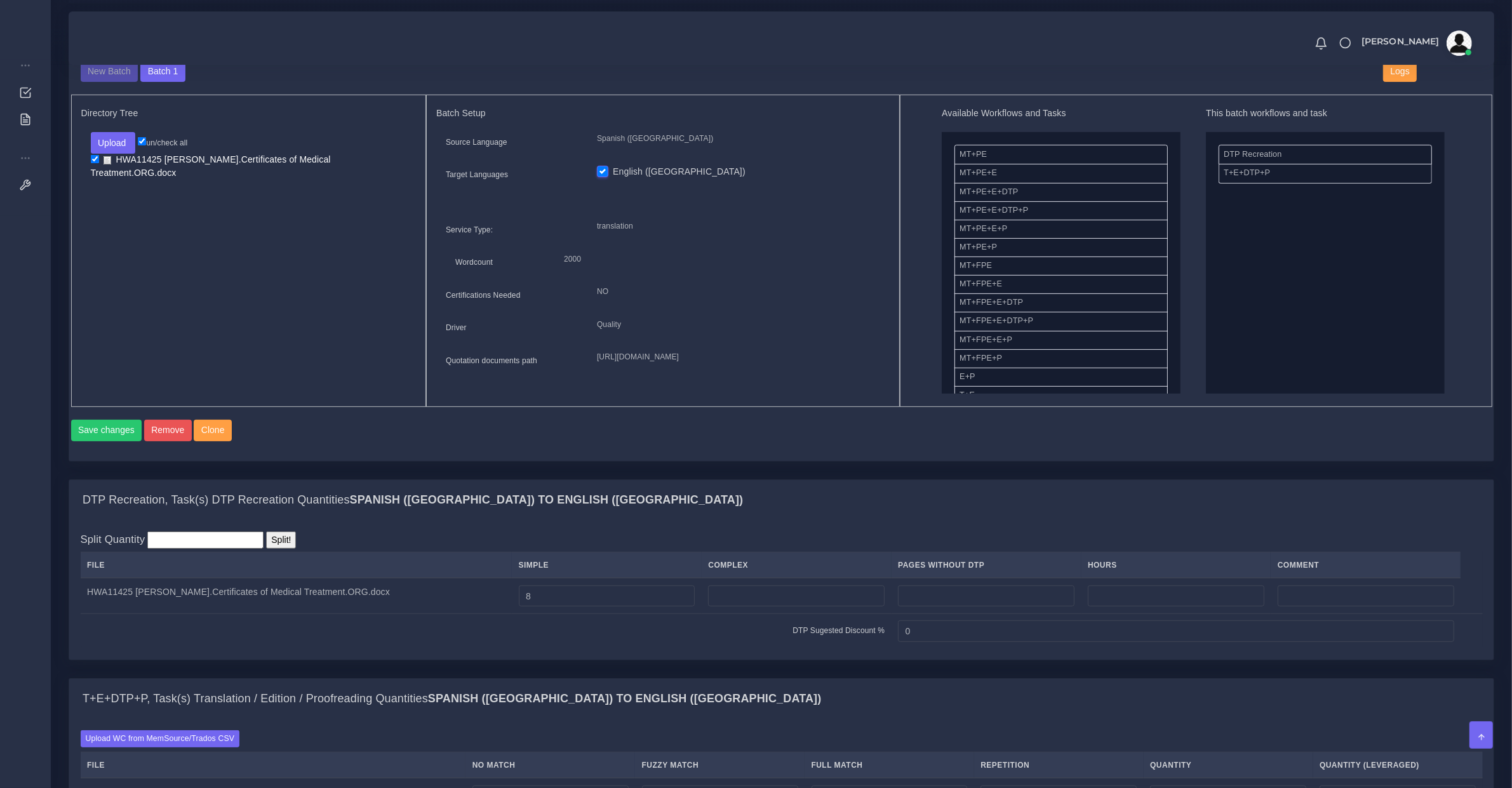
scroll to position [1006, 0]
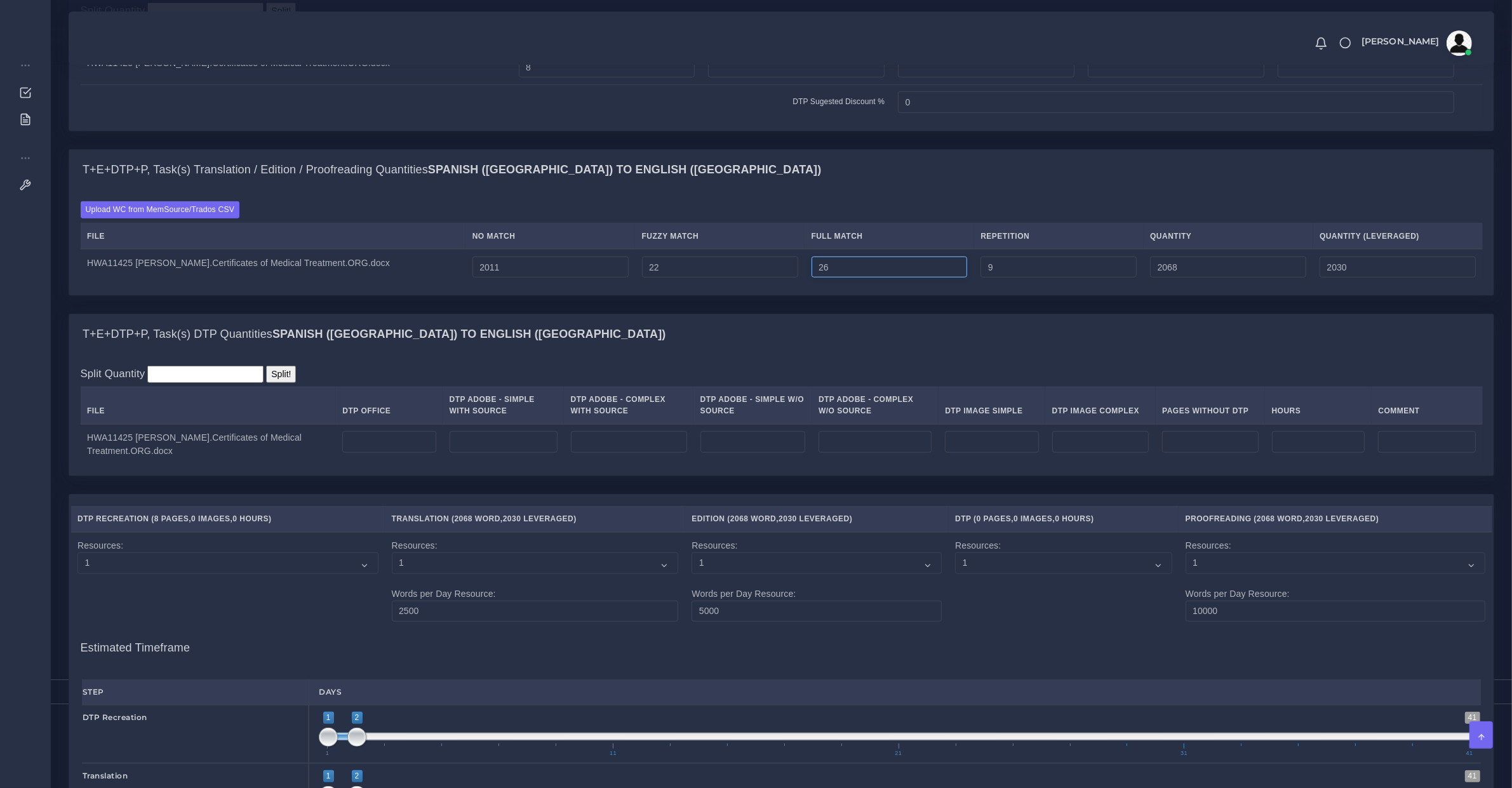
drag, startPoint x: 845, startPoint y: 280, endPoint x: 837, endPoint y: 291, distance: 13.6
click at [845, 278] on input "26" at bounding box center [890, 267] width 156 height 22
type input "27"
type input "2069"
type input "2031"
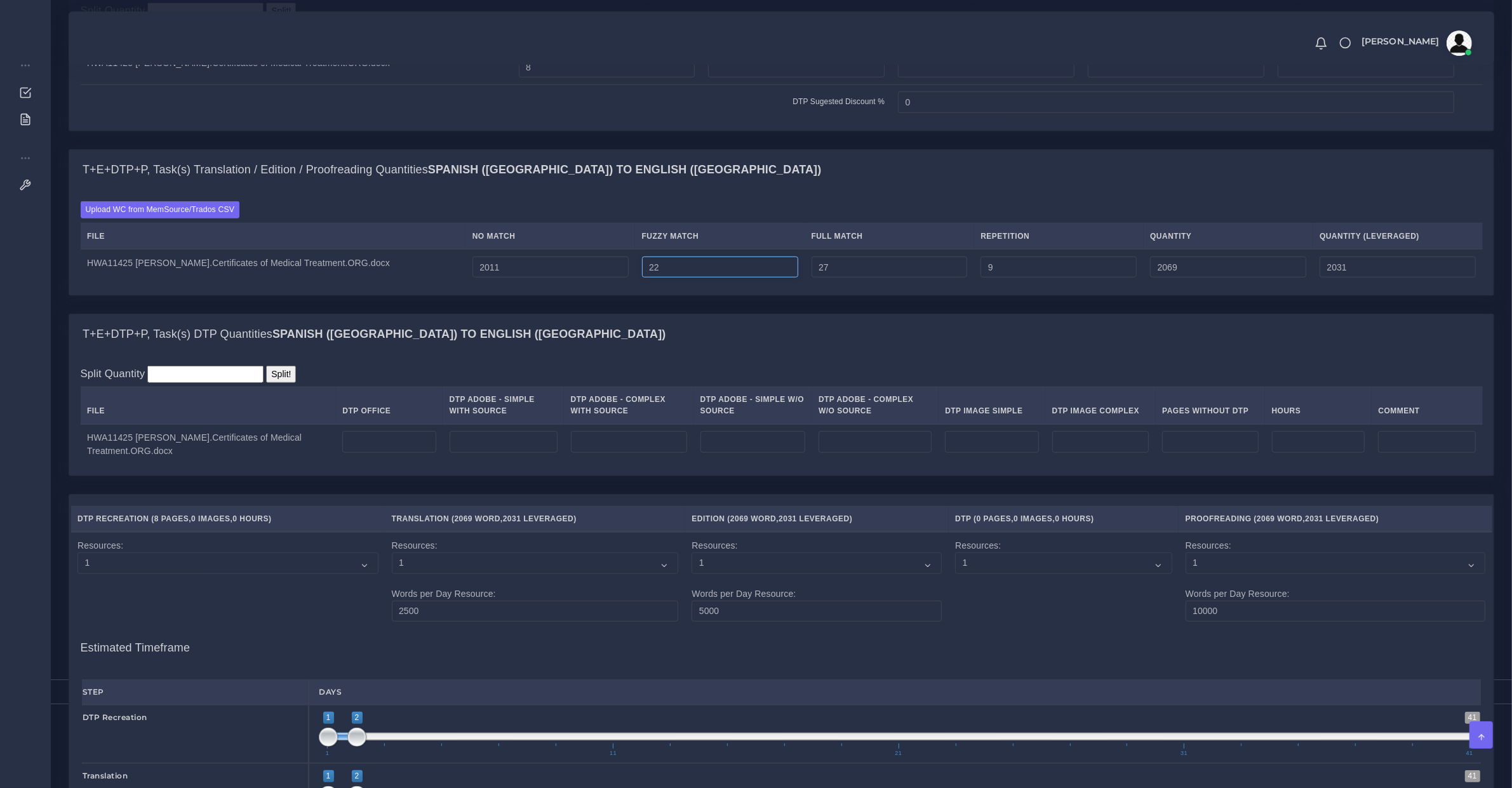
type input "23"
type input "2070"
click at [744, 274] on input "23" at bounding box center [720, 267] width 156 height 22
type input "24"
type input "2071"
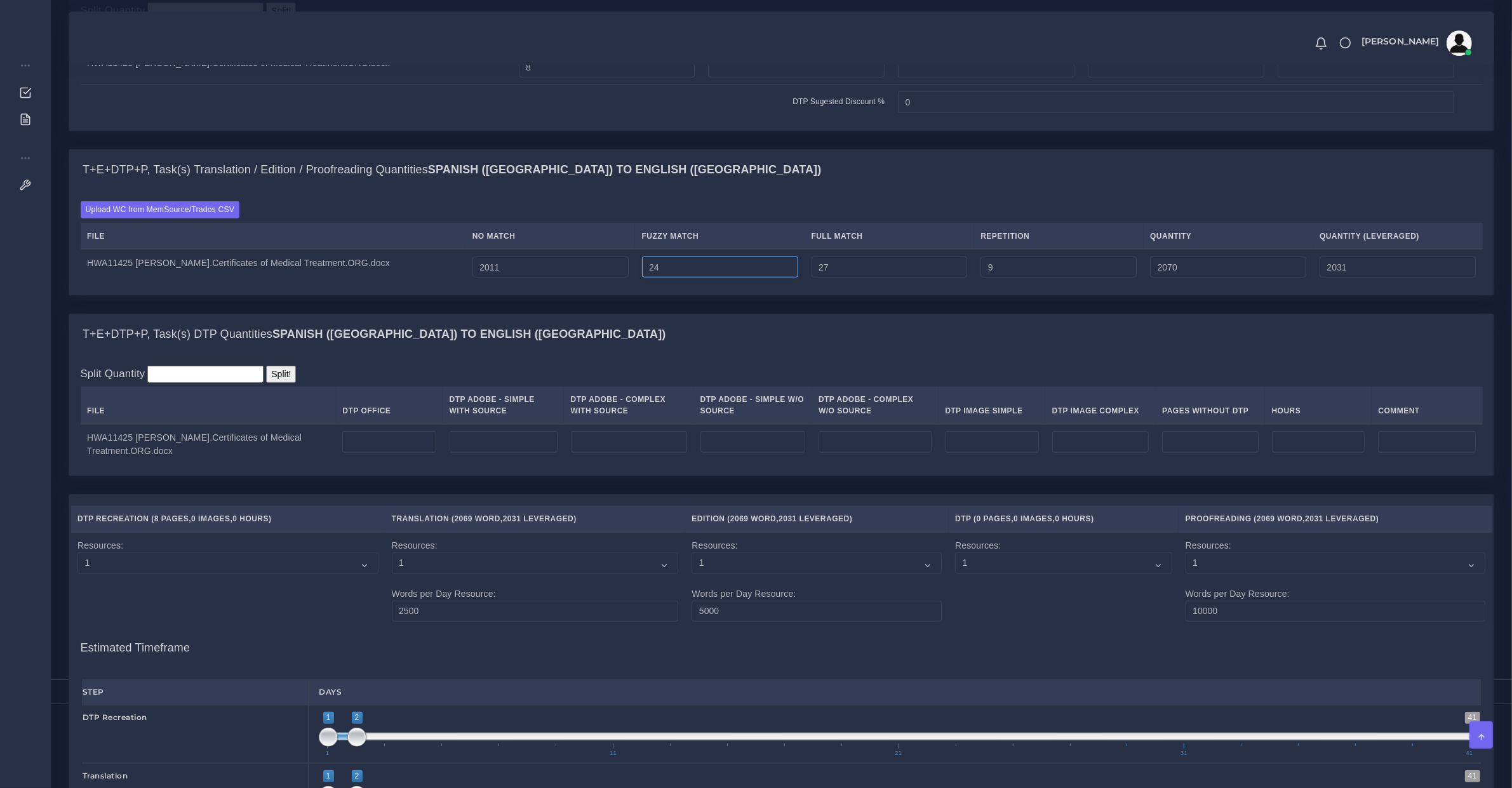
type input "2032"
type input "25"
type input "2072"
type input "26"
type input "2073"
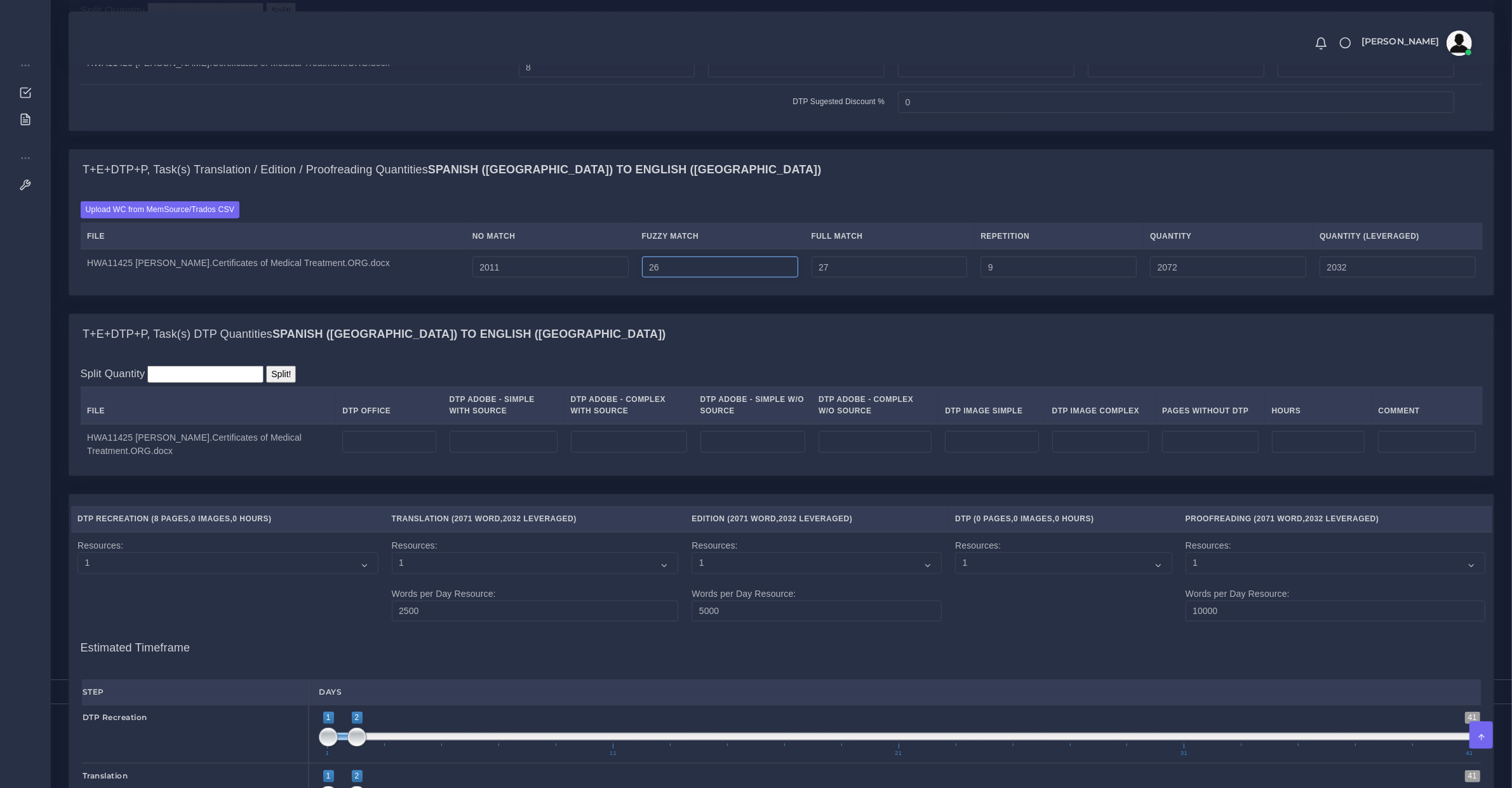
type input "2033"
type input "27"
type input "2074"
type input "28"
type input "2075"
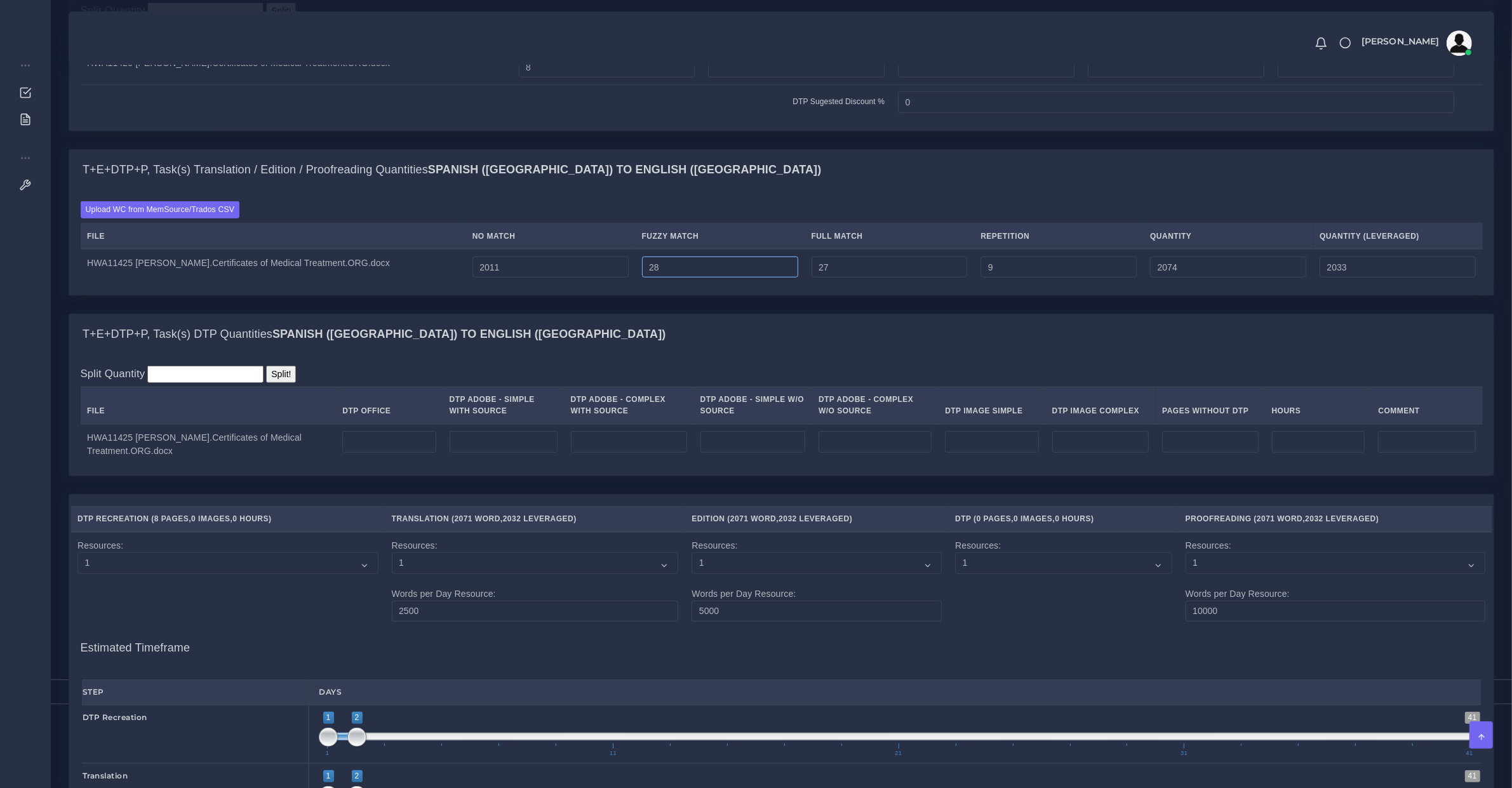
type input "2034"
type input "30"
type input "2077"
type input "2035"
type input "31"
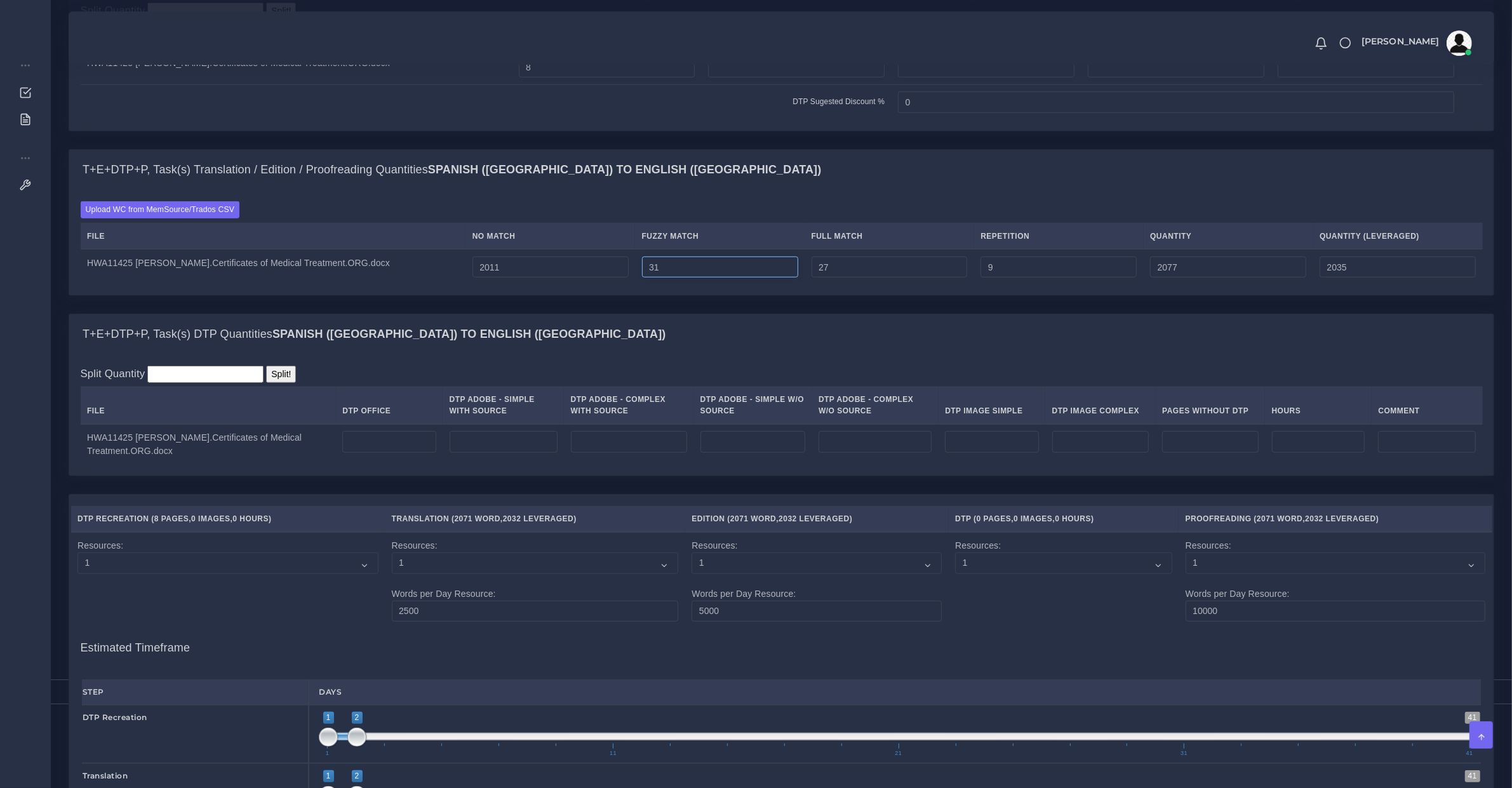
type input "2078"
type input "32"
type input "2079"
type input "2036"
type input "33"
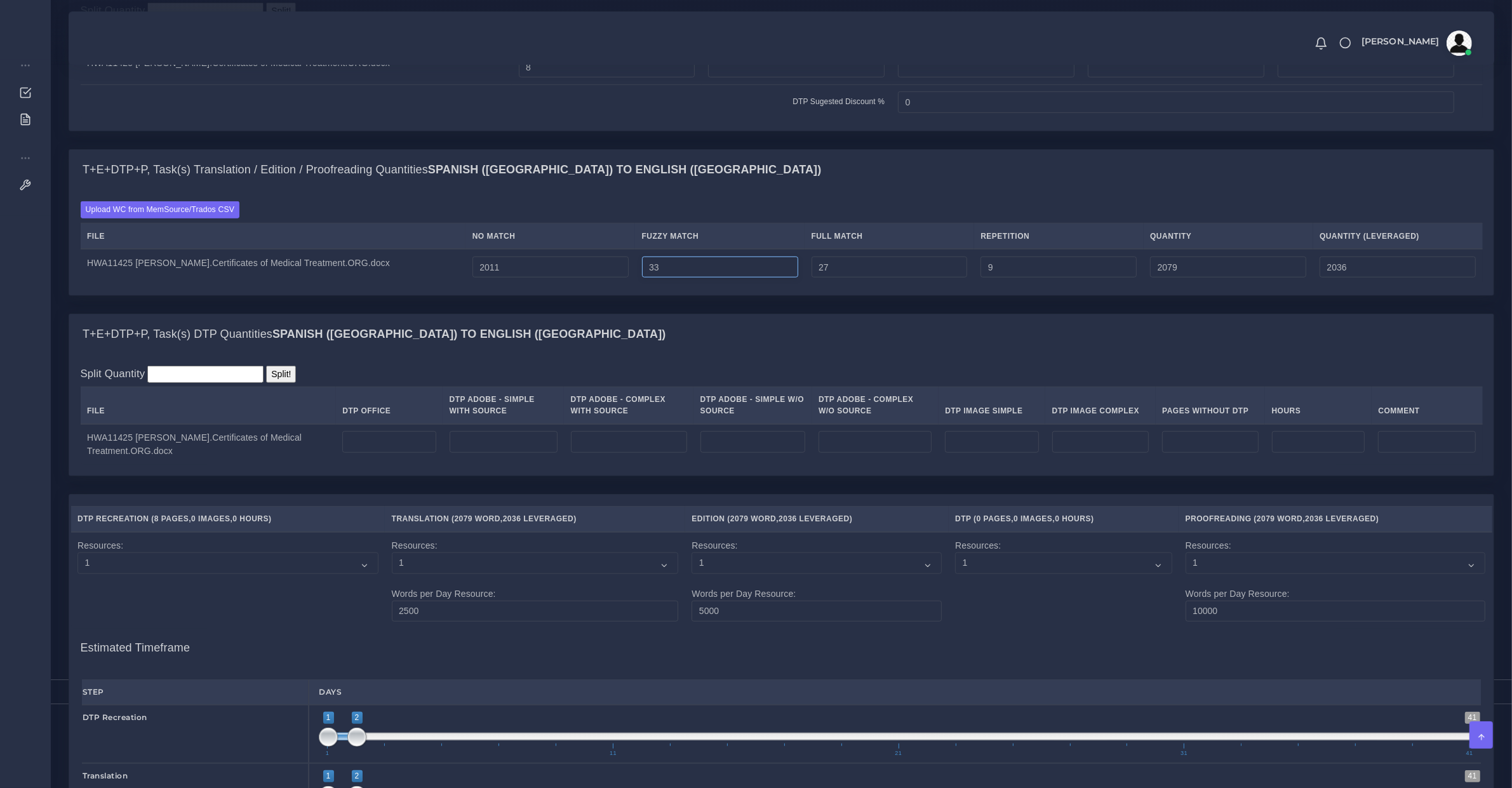
type input "2080"
type input "34"
type input "2081"
type input "2037"
type input "35"
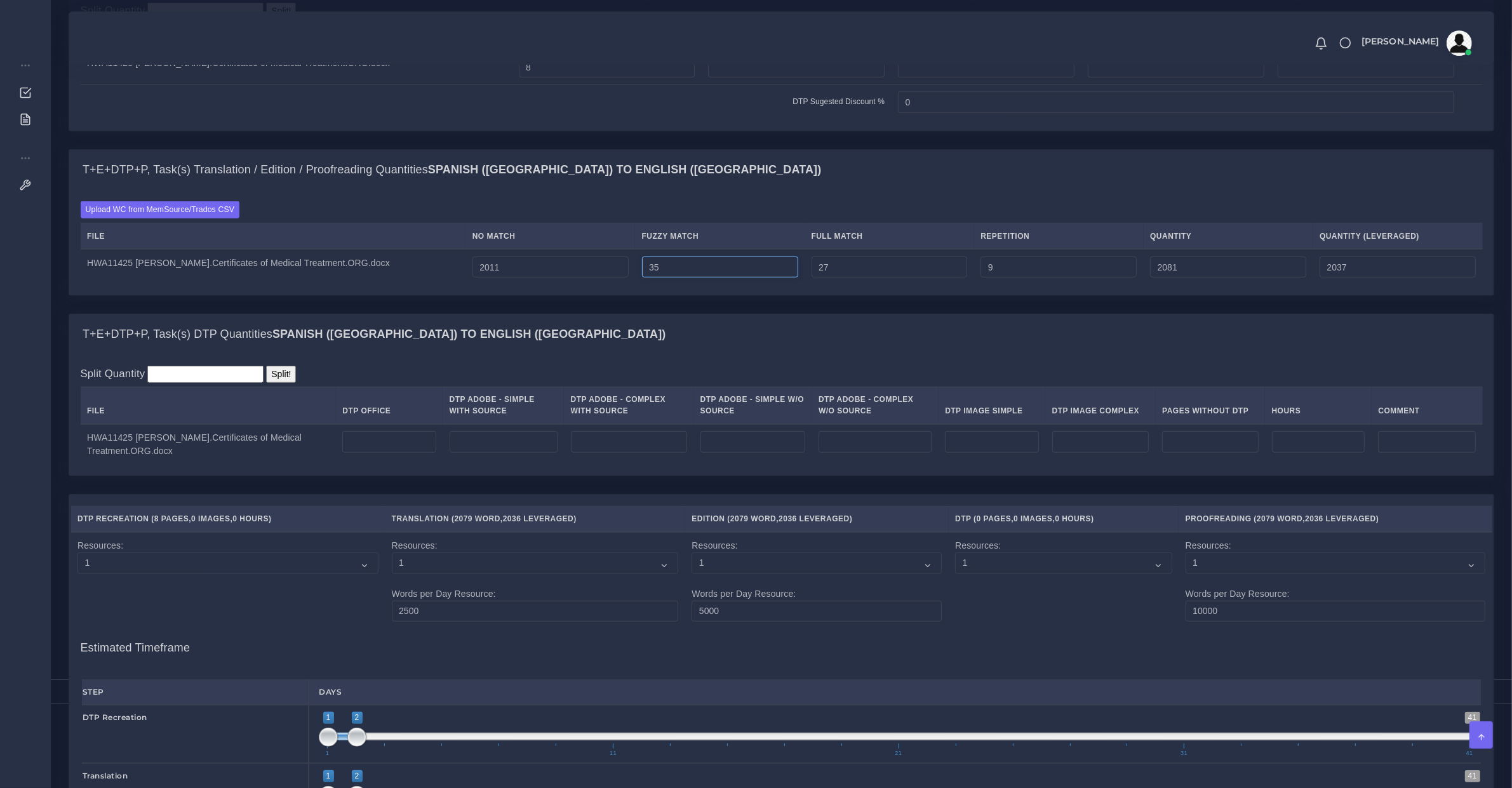
type input "2082"
type input "36"
type input "2083"
type input "2038"
type input "37"
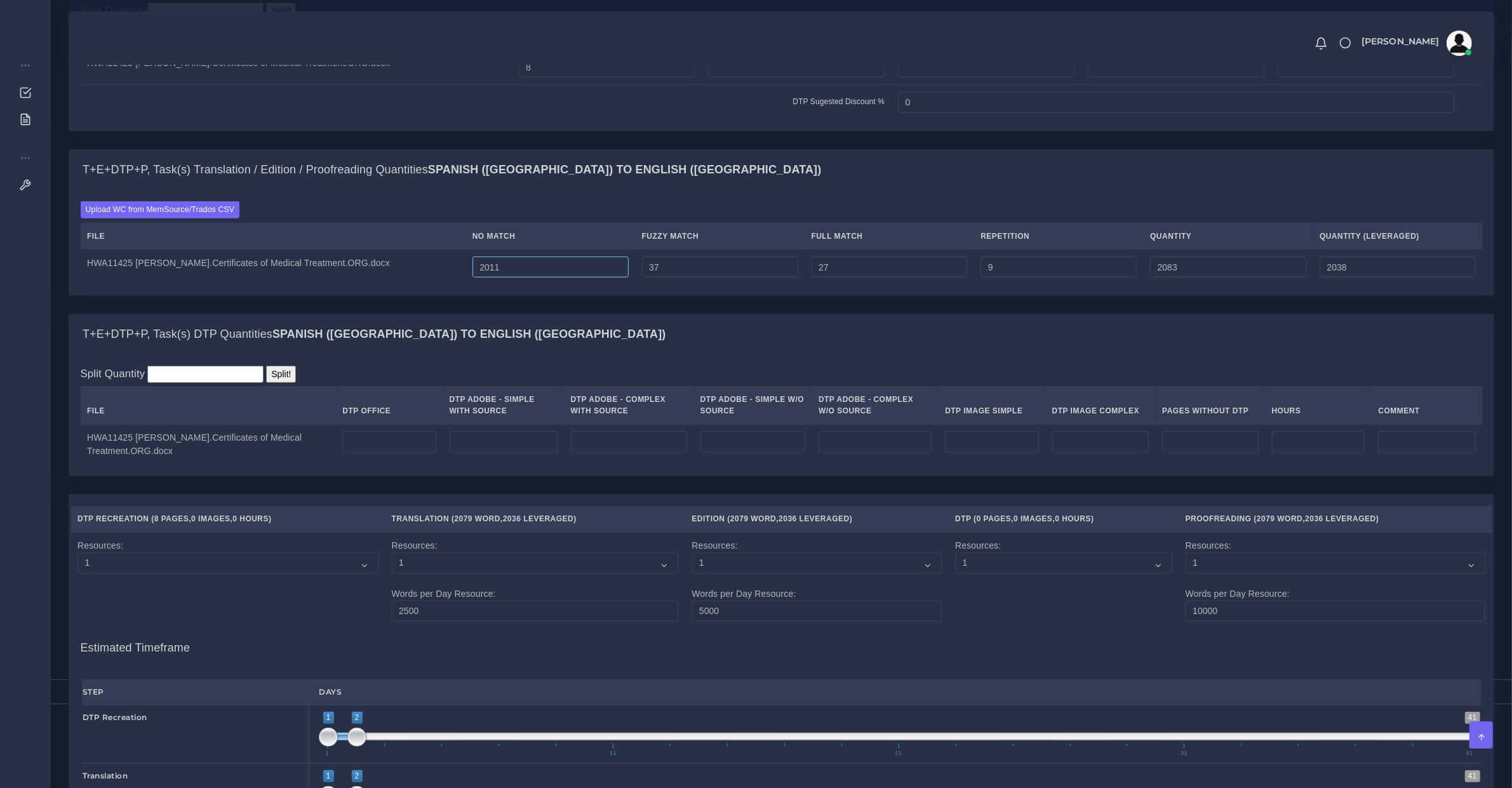
type input "2084"
type input "2012"
type input "2085"
type input "2039"
type input "2013"
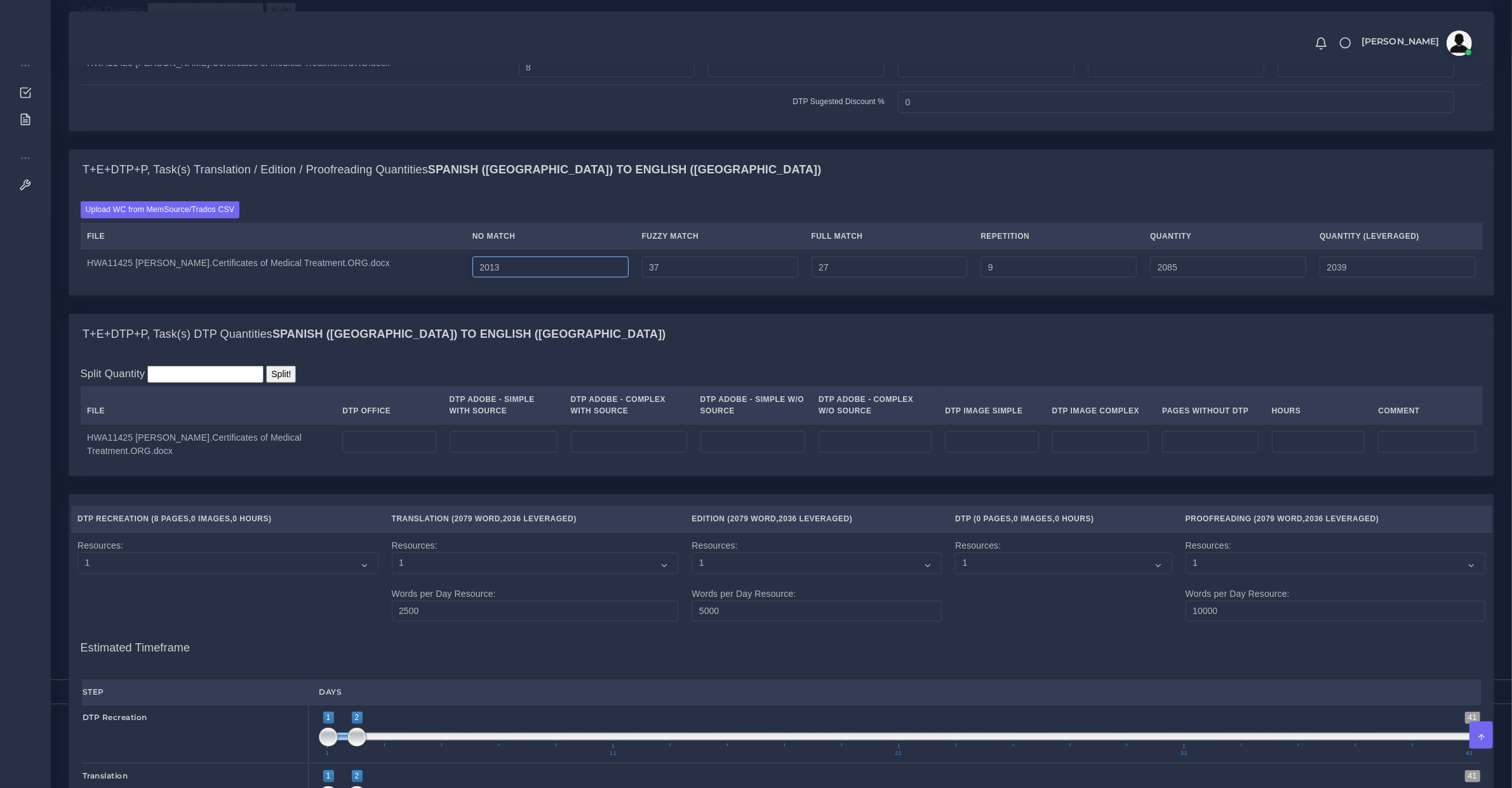
type input "2086"
type input "2040"
type input "2014"
click at [624, 270] on input "2014" at bounding box center [551, 267] width 156 height 22
type input "2087"
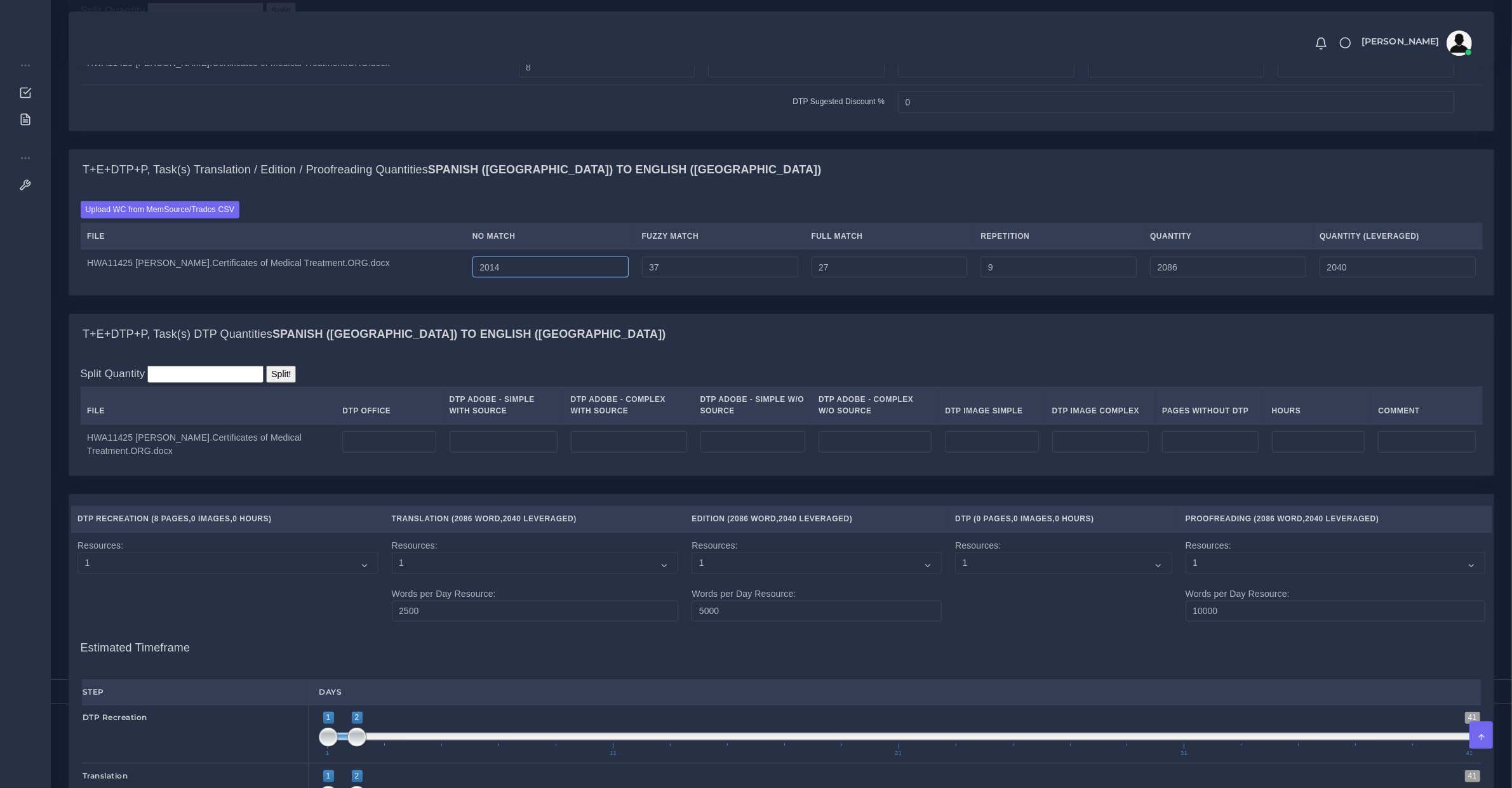
type input "2041"
type input "2015"
type input "2088"
type input "2042"
type input "2016"
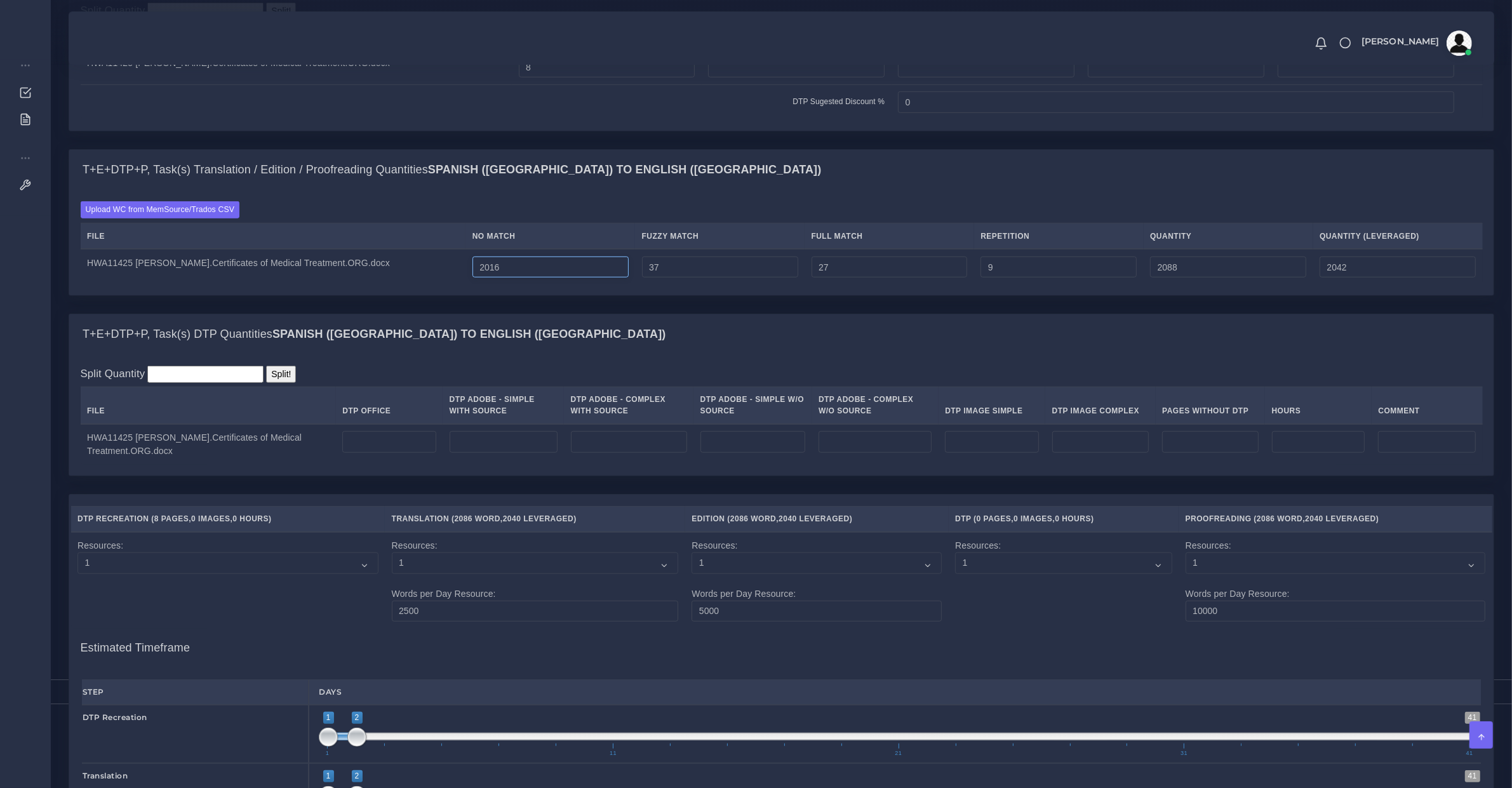
type input "2089"
type input "2043"
type input "2017"
type input "2090"
type input "2044"
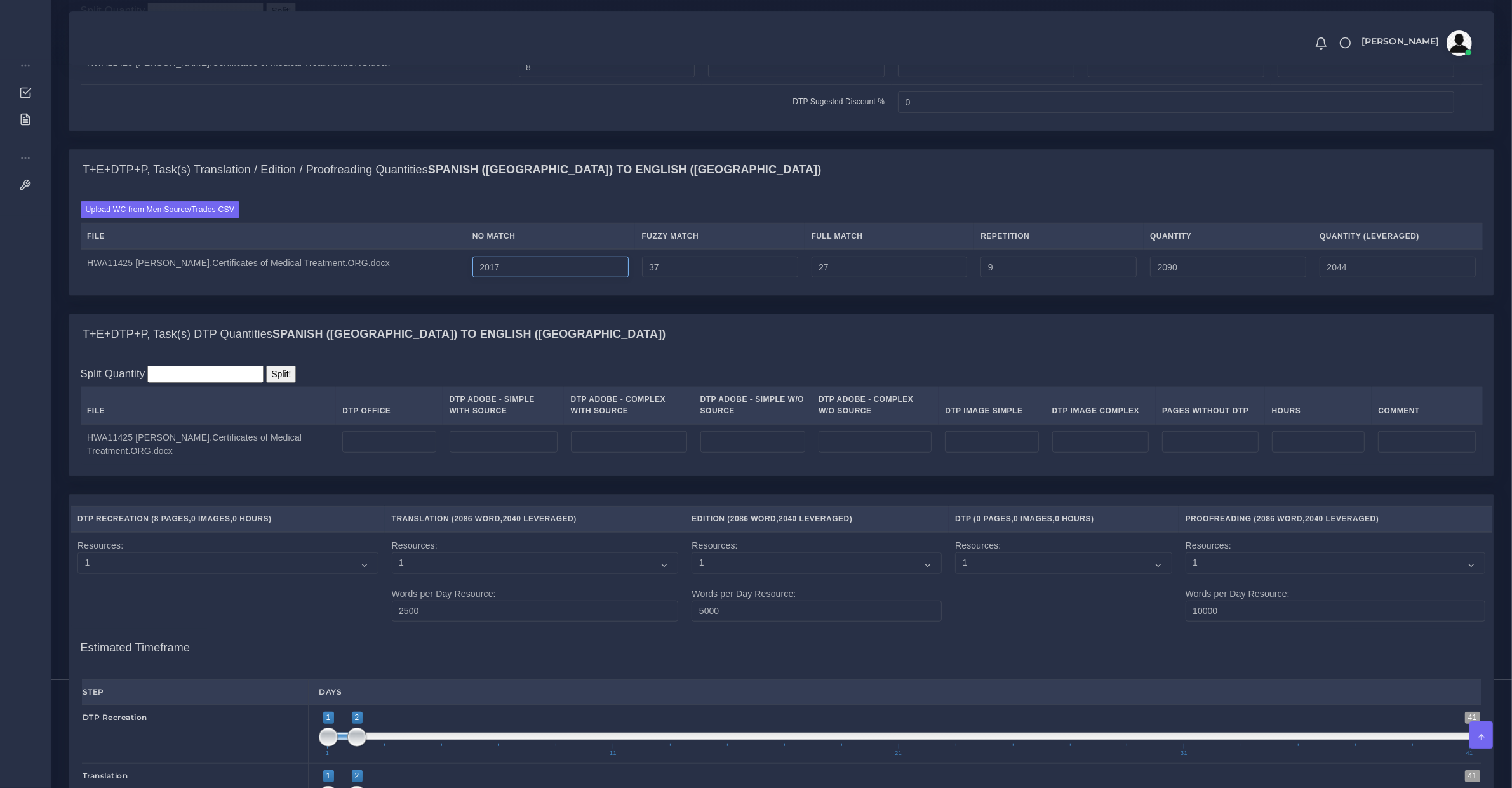
type input "2018"
type input "2091"
type input "2045"
type input "2019"
type input "2092"
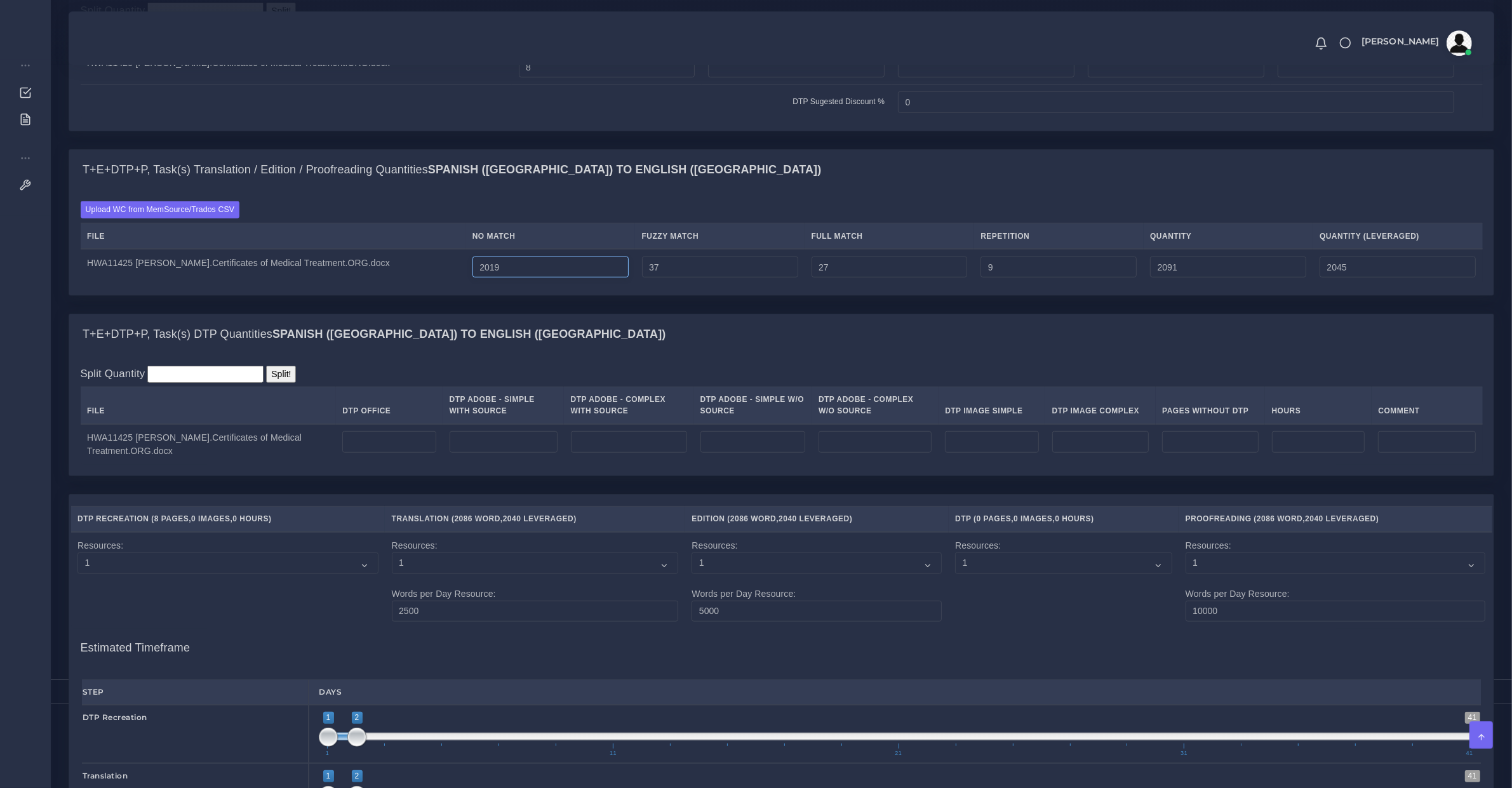
type input "2046"
type input "2020"
type input "2093"
type input "2047"
type input "2021"
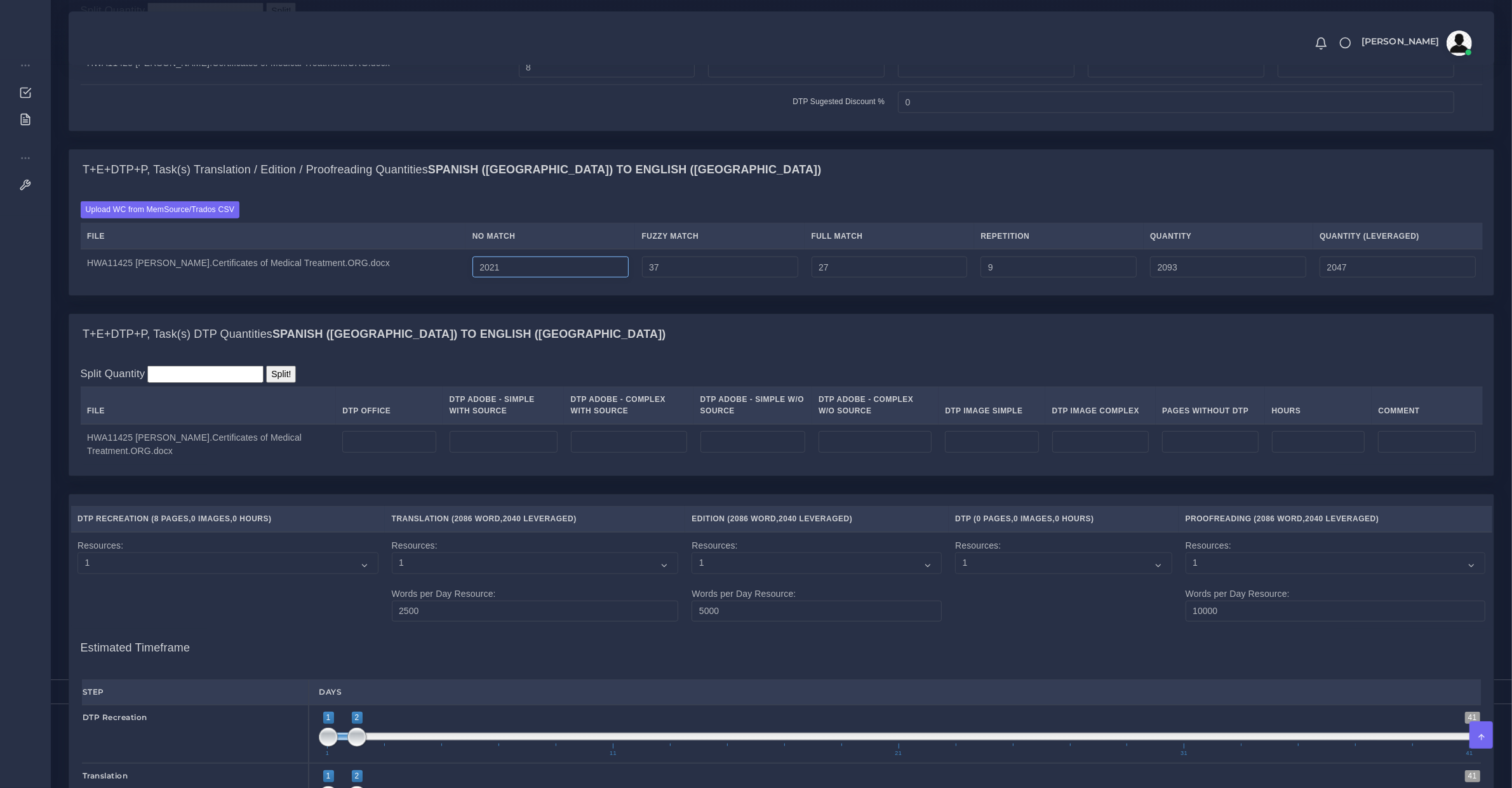
type input "2094"
type input "2048"
type input "2022"
type input "2095"
type input "2049"
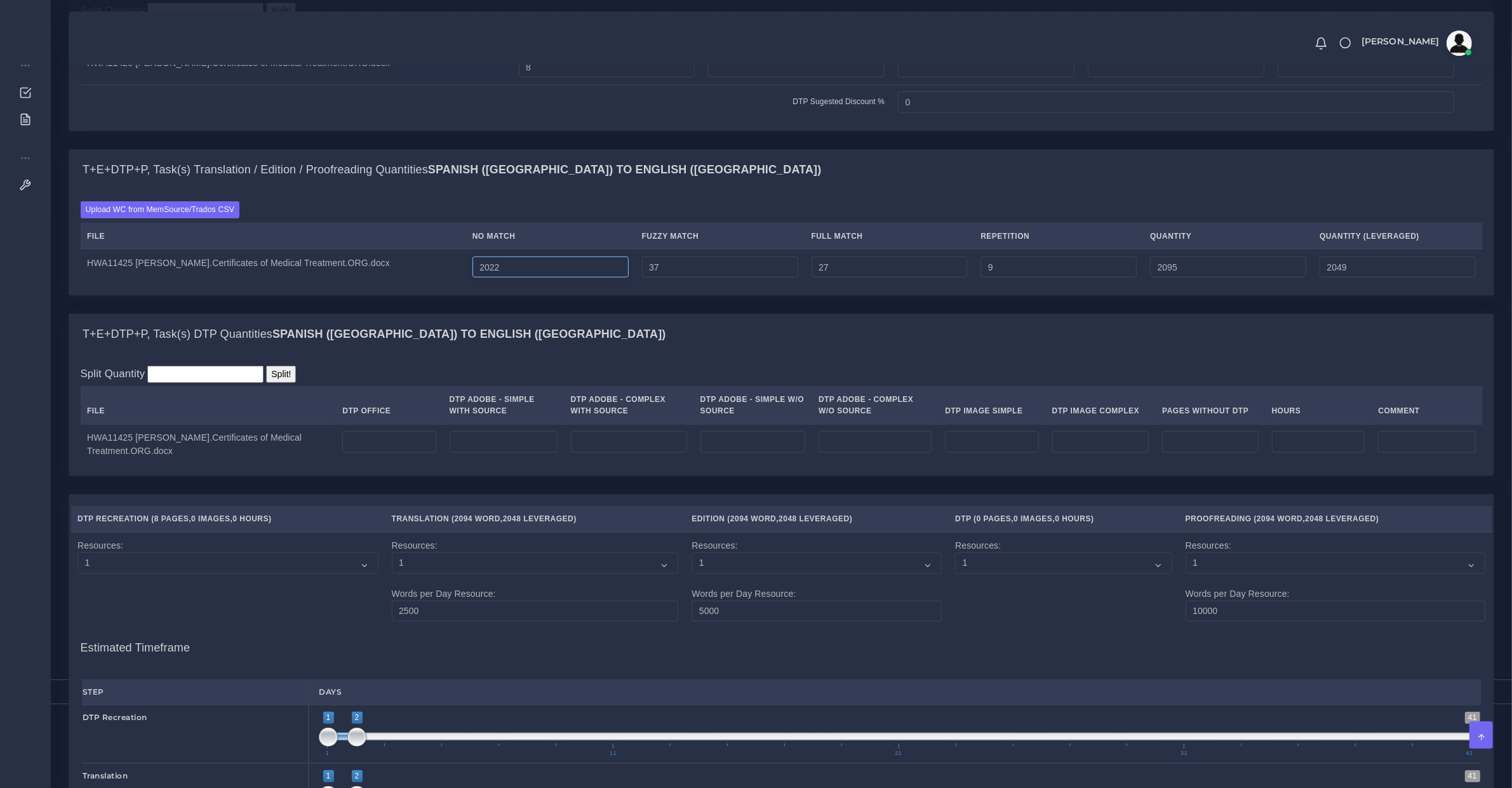
type input "2023"
type input "2096"
type input "2050"
type input "2025"
type input "2098"
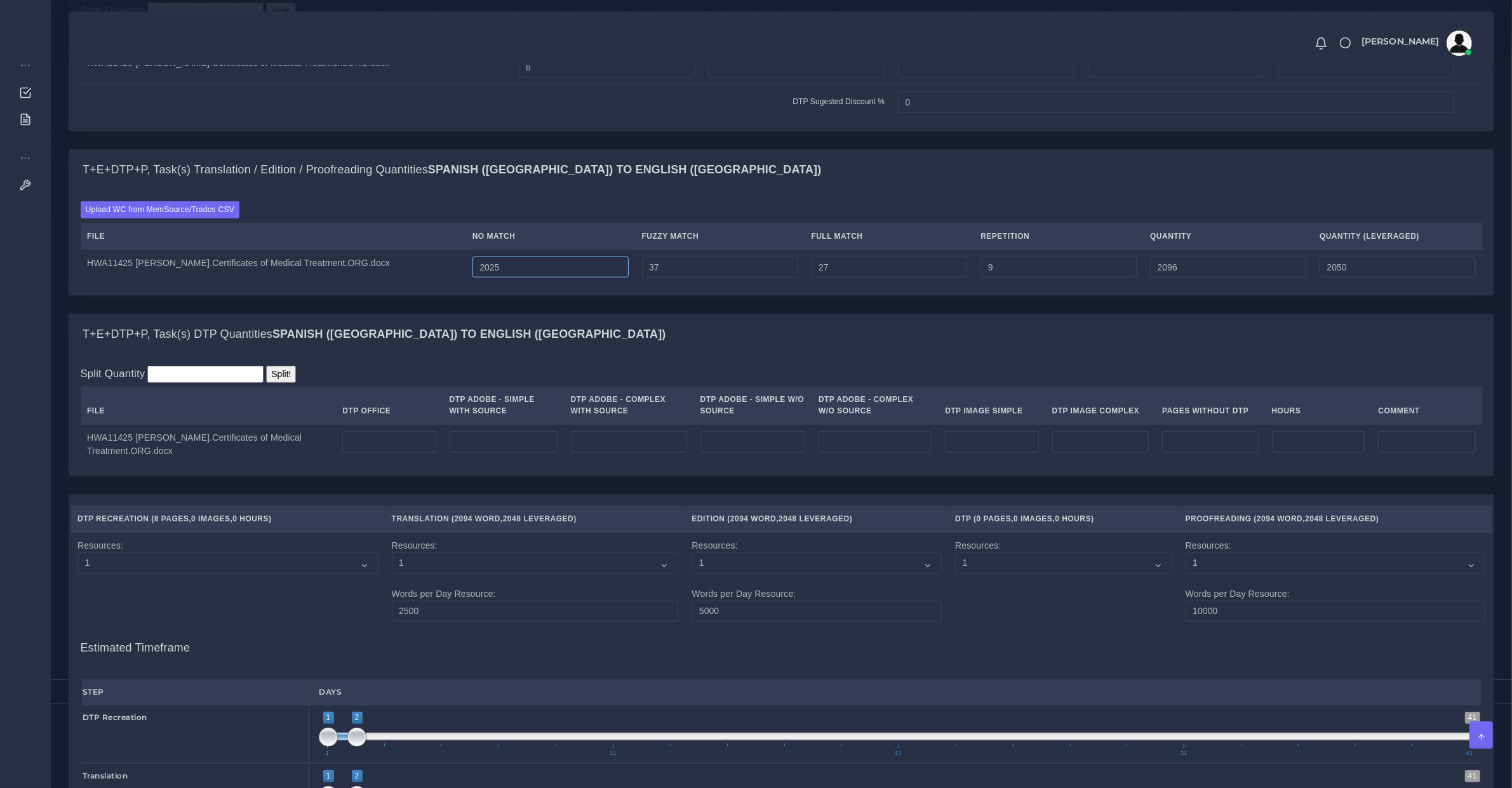
type input "2052"
type input "2026"
type input "2099"
type input "2053"
click at [384, 447] on input "number" at bounding box center [388, 442] width 93 height 22
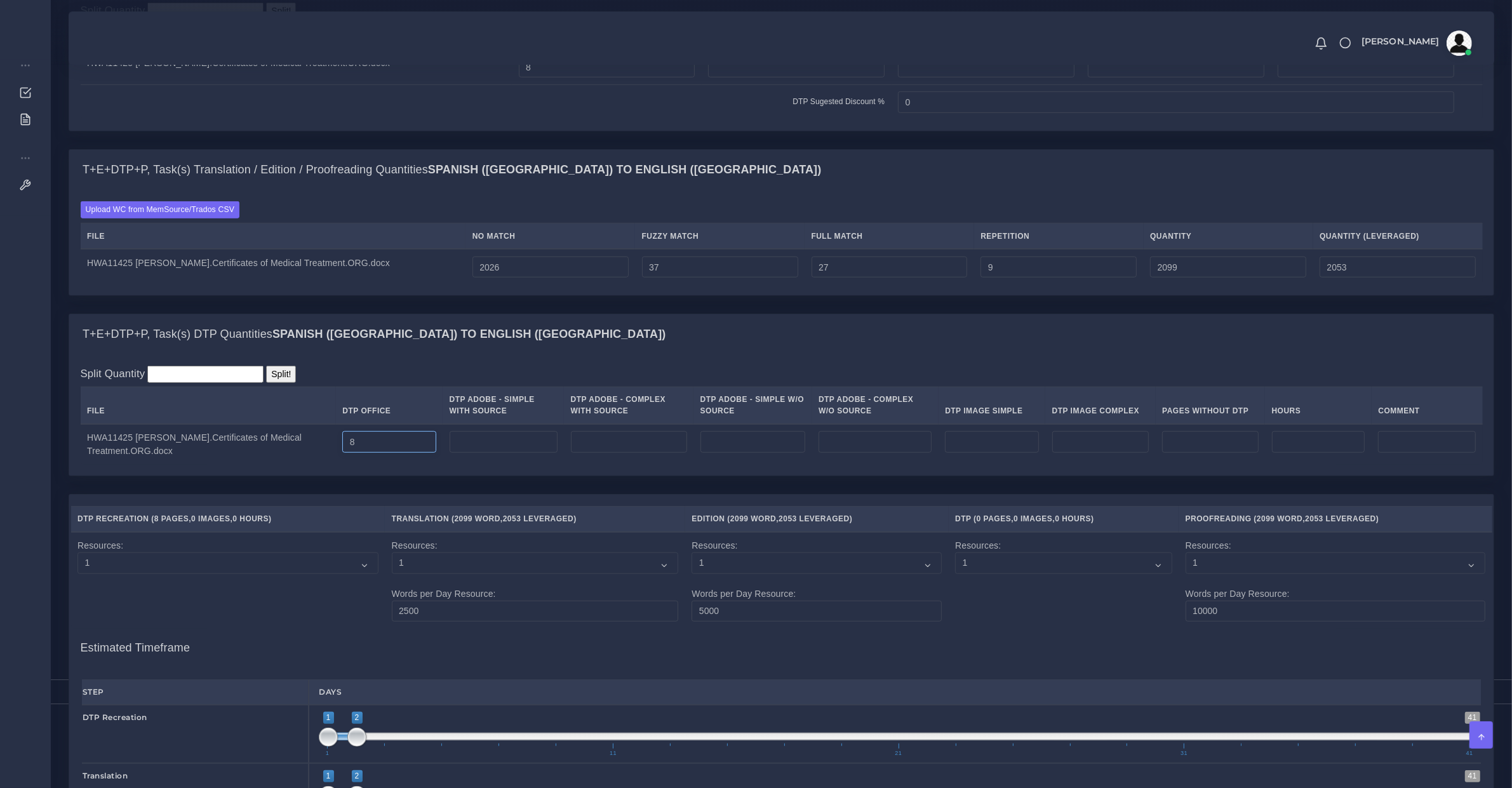
type input "8"
drag, startPoint x: 595, startPoint y: 302, endPoint x: 581, endPoint y: 281, distance: 25.2
click at [592, 295] on div "Upload WC from MemSource/Trados CSV File No Match Fuzzy Match Full Match Repeti…" at bounding box center [781, 242] width 1424 height 105
click at [581, 278] on input "2026" at bounding box center [551, 267] width 156 height 22
type input "2027"
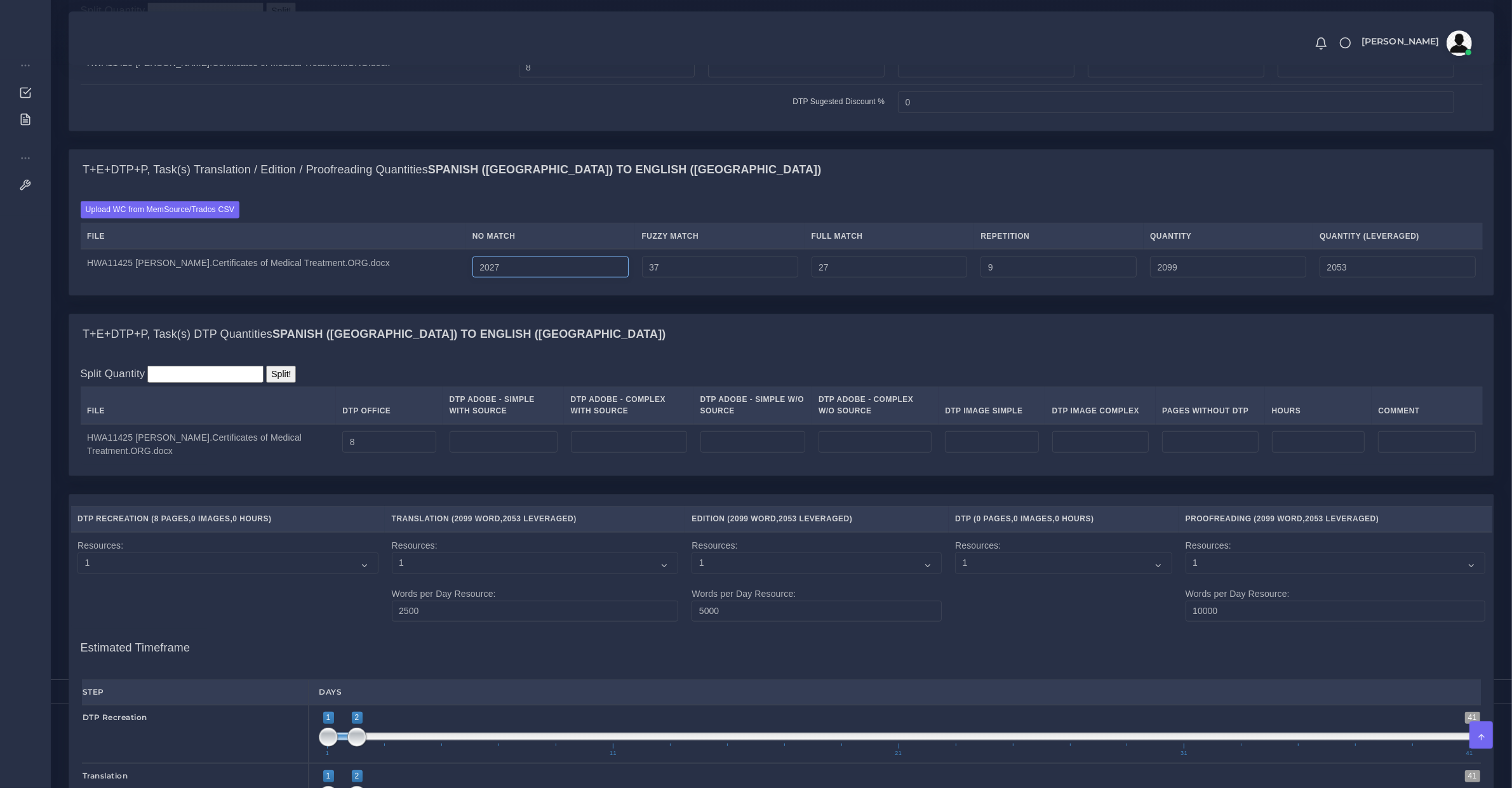
type input "2100"
type input "2054"
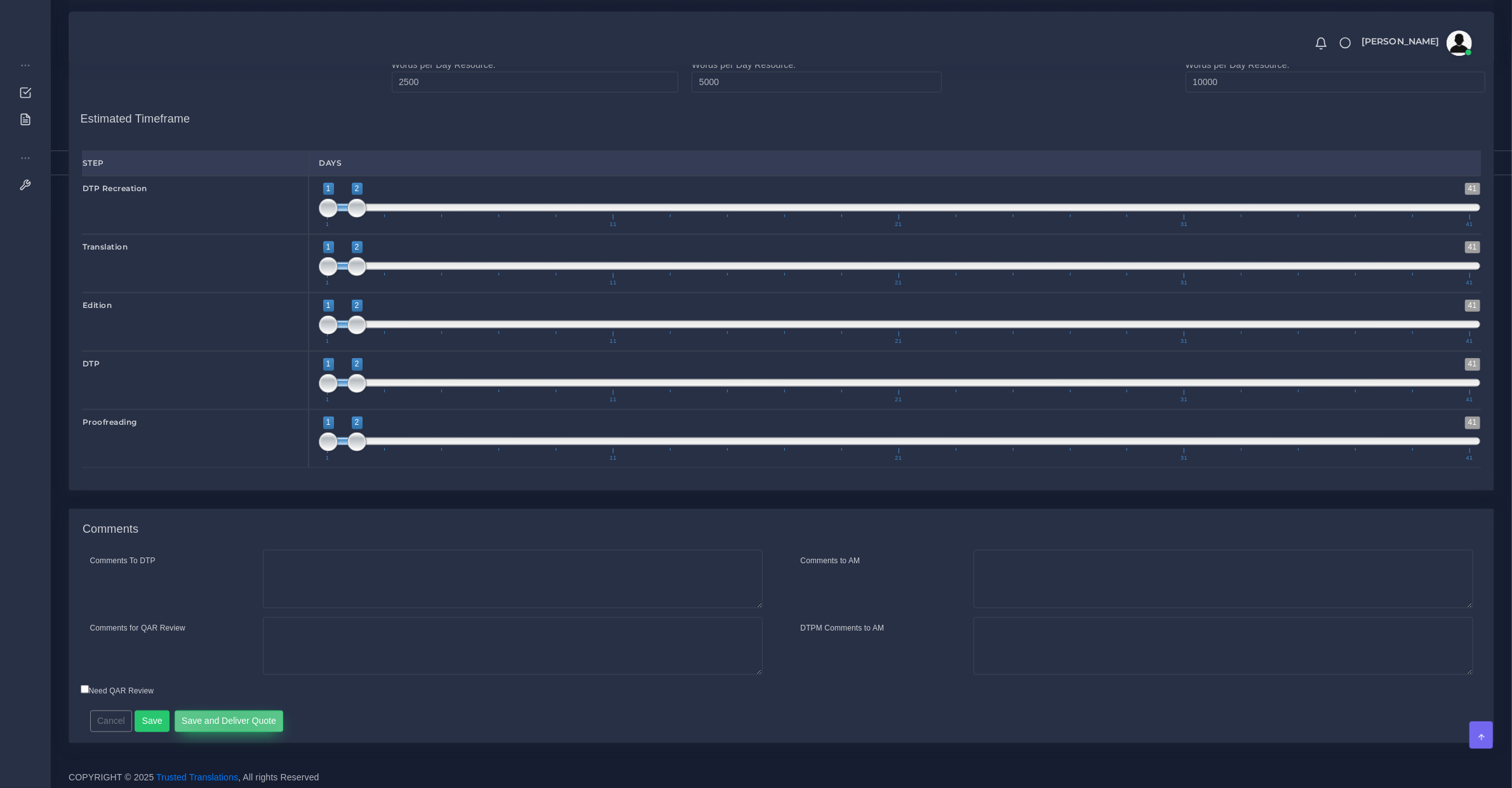
click at [227, 732] on button "Save and Deliver Quote" at bounding box center [229, 721] width 110 height 22
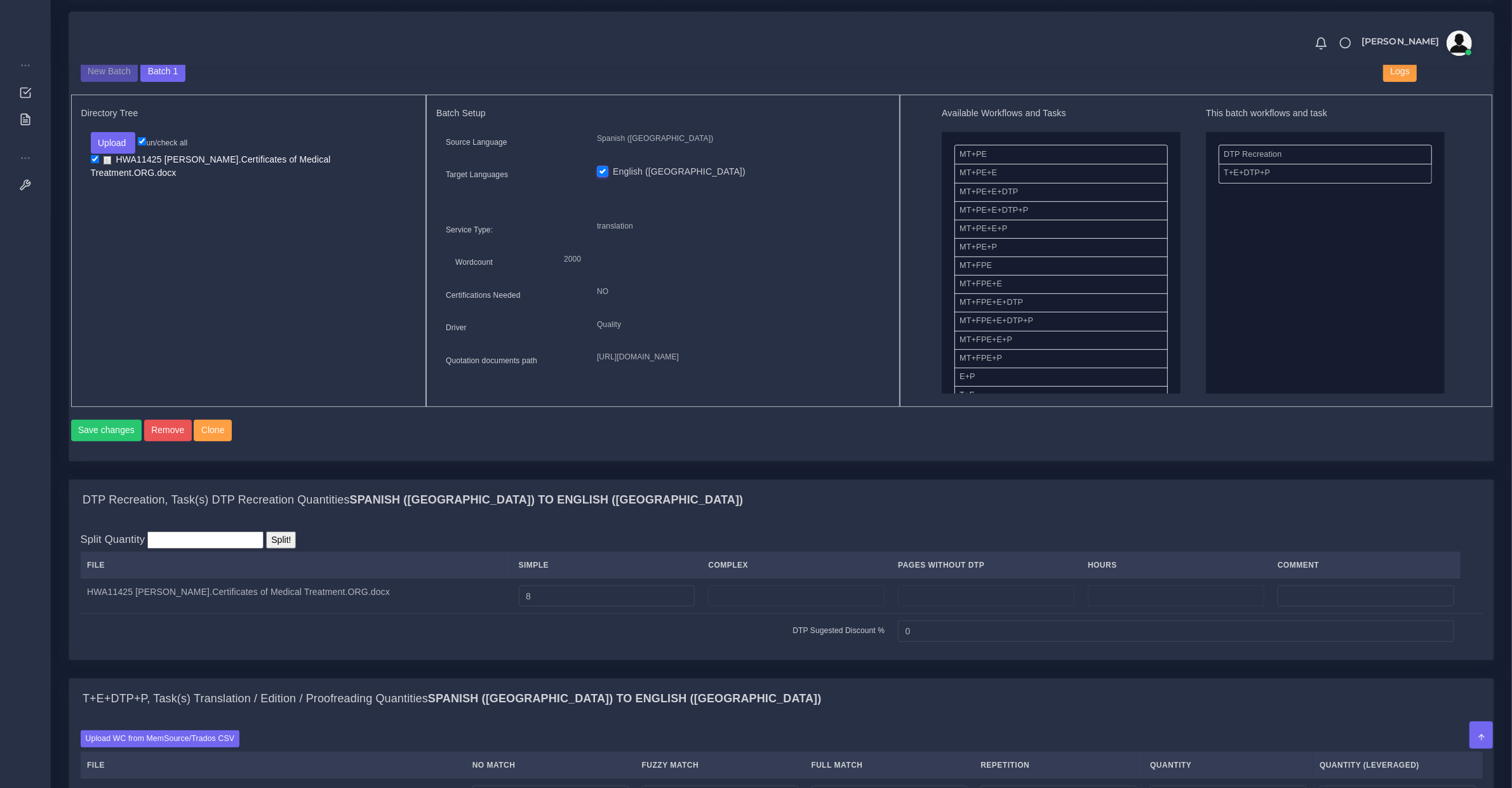
scroll to position [80, 0]
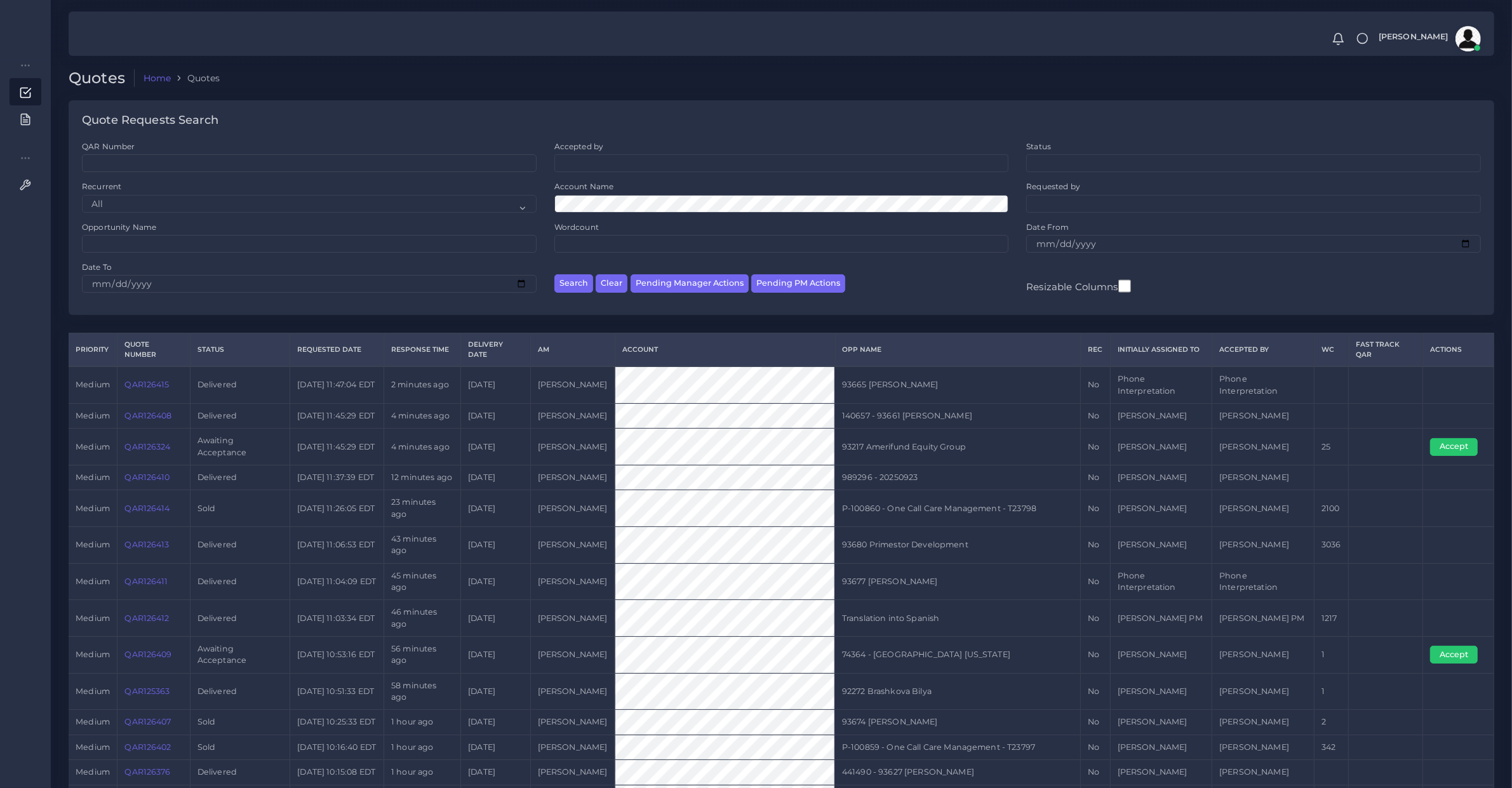
click at [899, 551] on td "93680 Primestor Development" at bounding box center [958, 545] width 246 height 37
click at [880, 527] on td "P-100860 - One Call Care Management - T23798" at bounding box center [958, 508] width 246 height 37
click at [807, 284] on button "Pending PM Actions" at bounding box center [798, 283] width 94 height 19
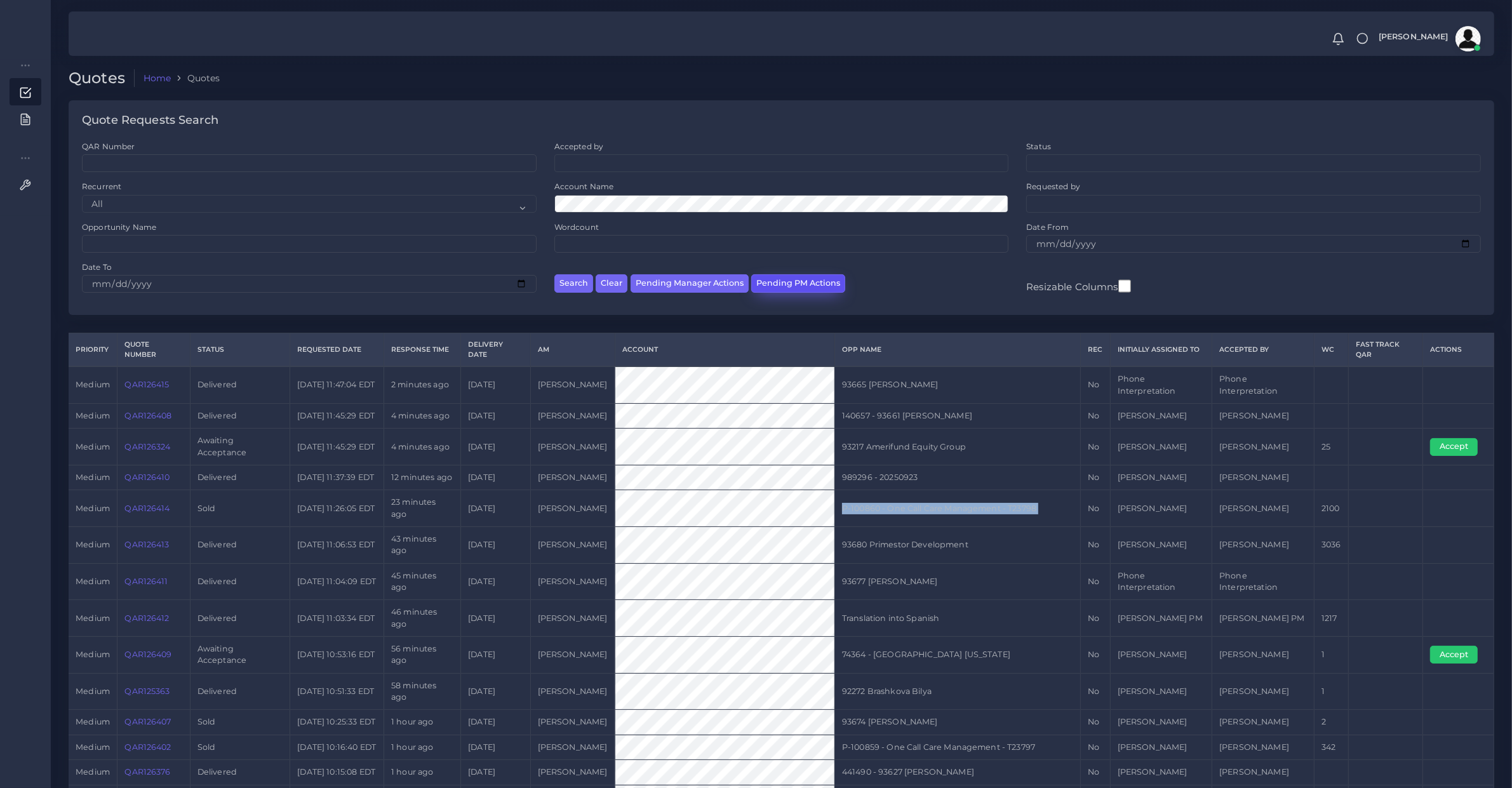
select select "awaiting_acceptance"
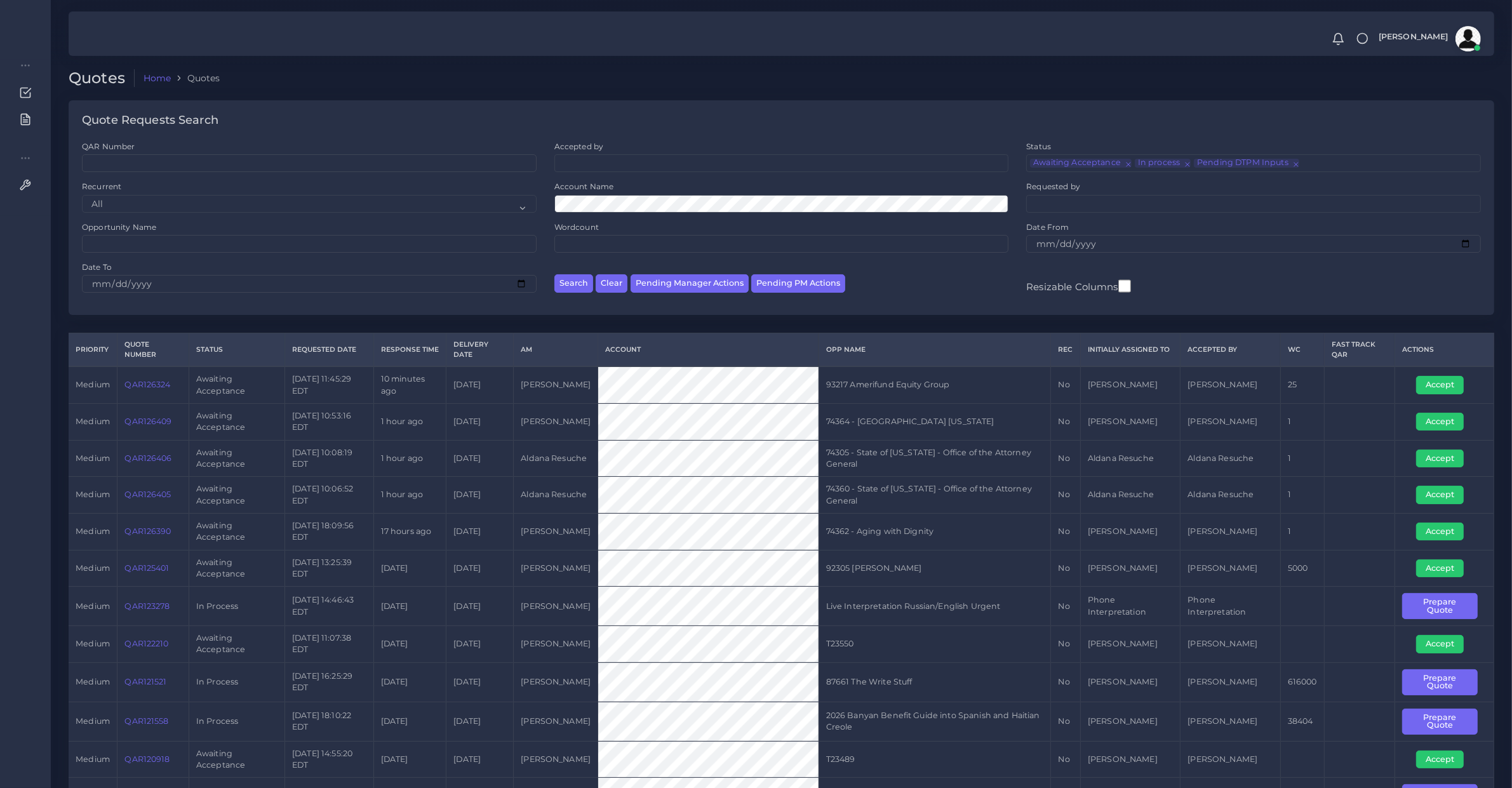
click at [700, 296] on div "Search Clear Pending Manager Actions Pending PM Actions" at bounding box center [782, 282] width 472 height 40
click at [700, 286] on button "Pending Manager Actions" at bounding box center [689, 283] width 118 height 19
select select "awaiting_manager_initial_review"
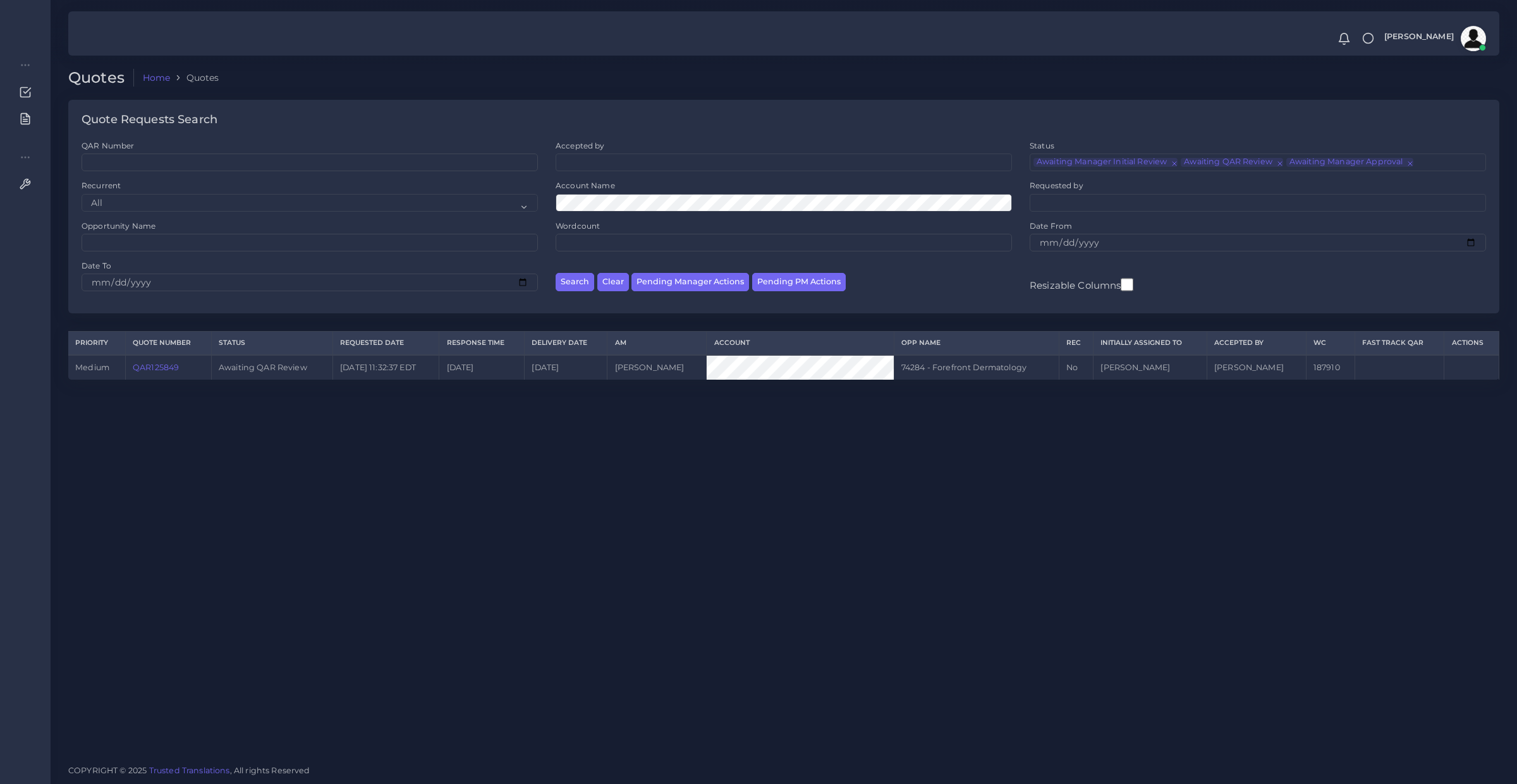
click at [160, 365] on link "QAR125849" at bounding box center [156, 367] width 46 height 10
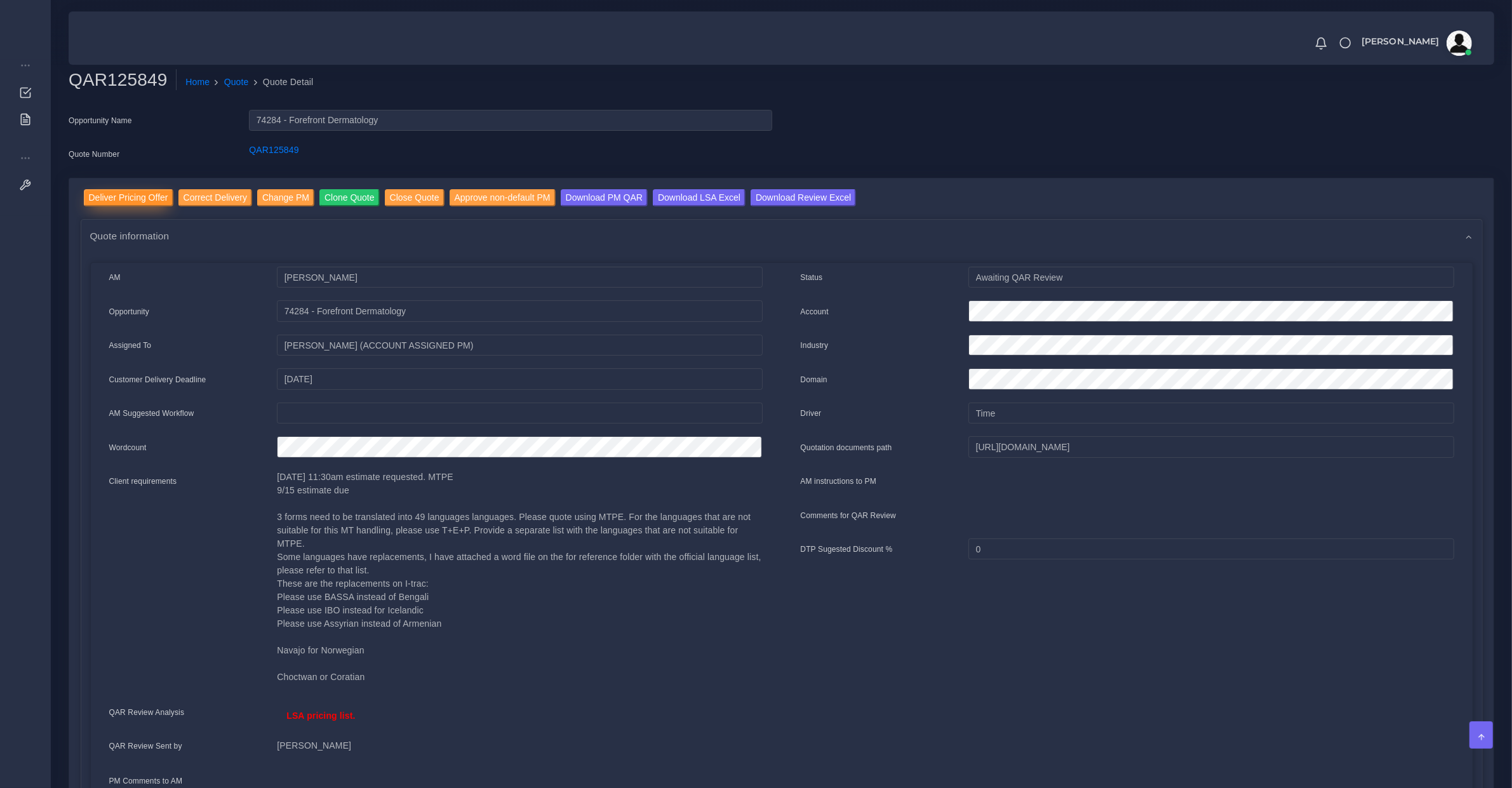
click at [136, 192] on input "Deliver Pricing Offer" at bounding box center [128, 198] width 89 height 17
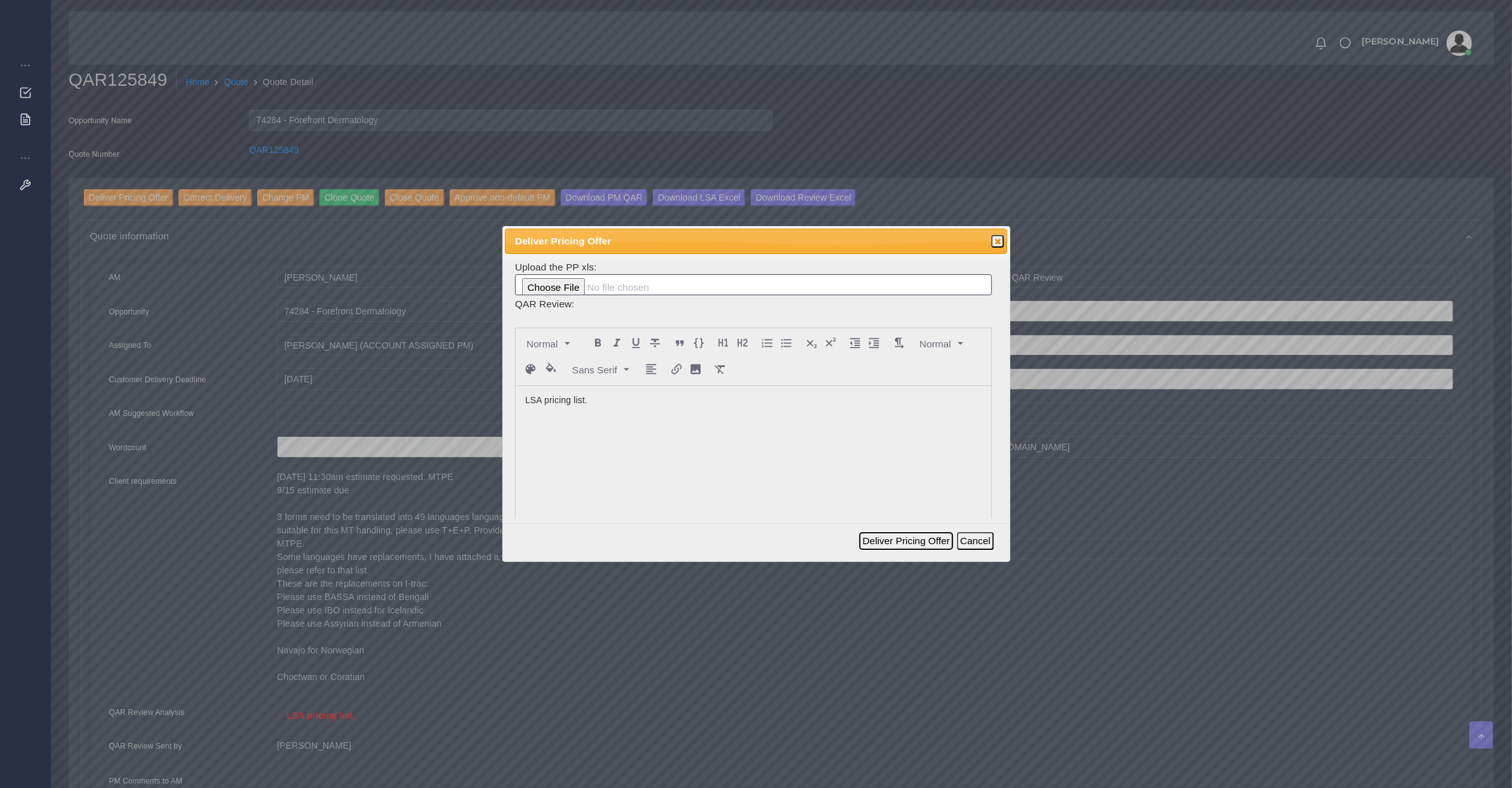
click at [899, 538] on button "Deliver Pricing Offer" at bounding box center [905, 541] width 93 height 18
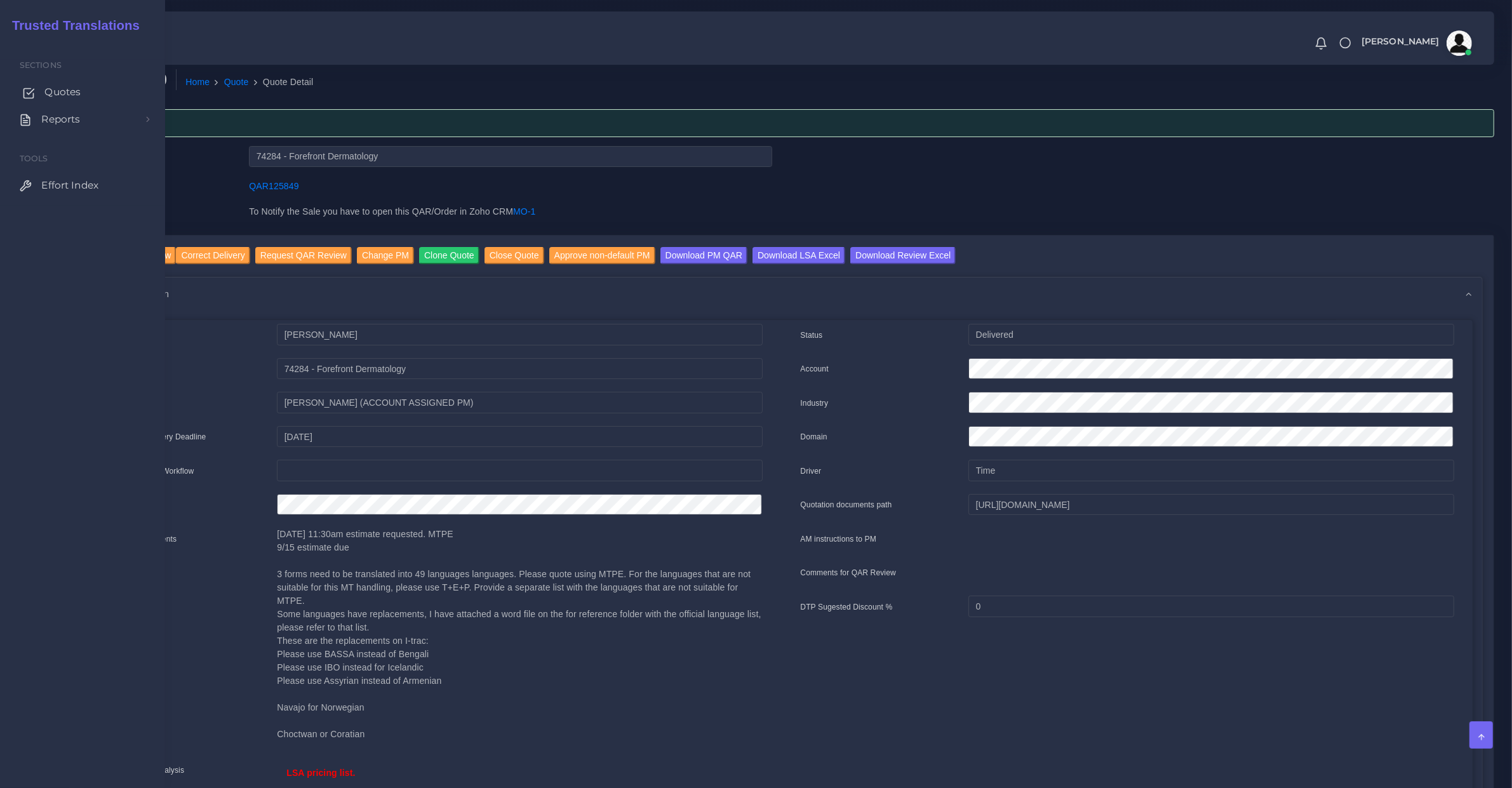
click at [37, 83] on link "Quotes" at bounding box center [83, 92] width 146 height 27
